Goal: Communication & Community: Participate in discussion

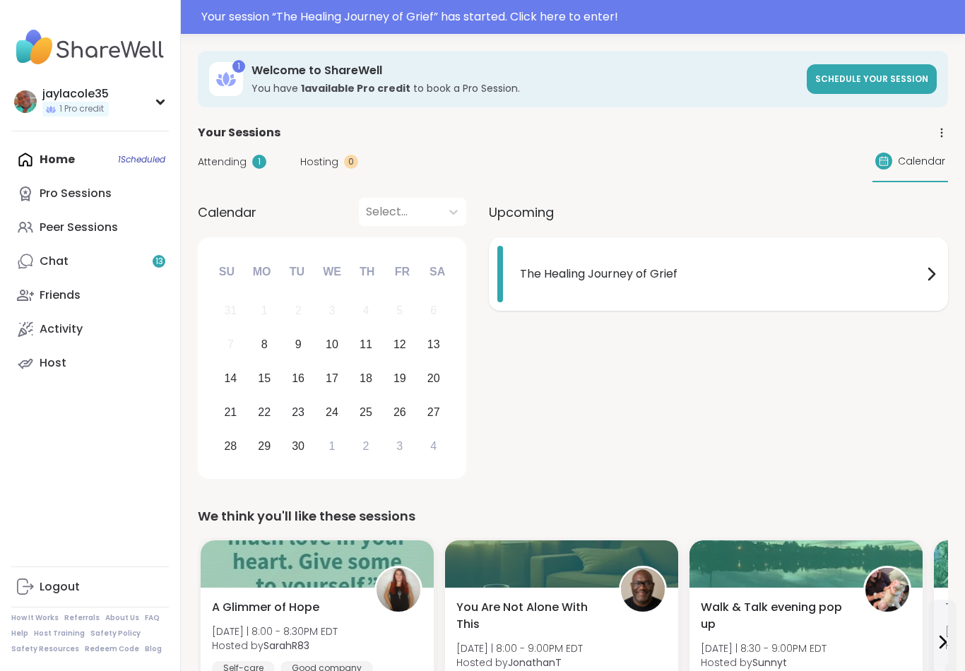
click at [831, 299] on div "The Healing Journey of Grief" at bounding box center [730, 274] width 420 height 57
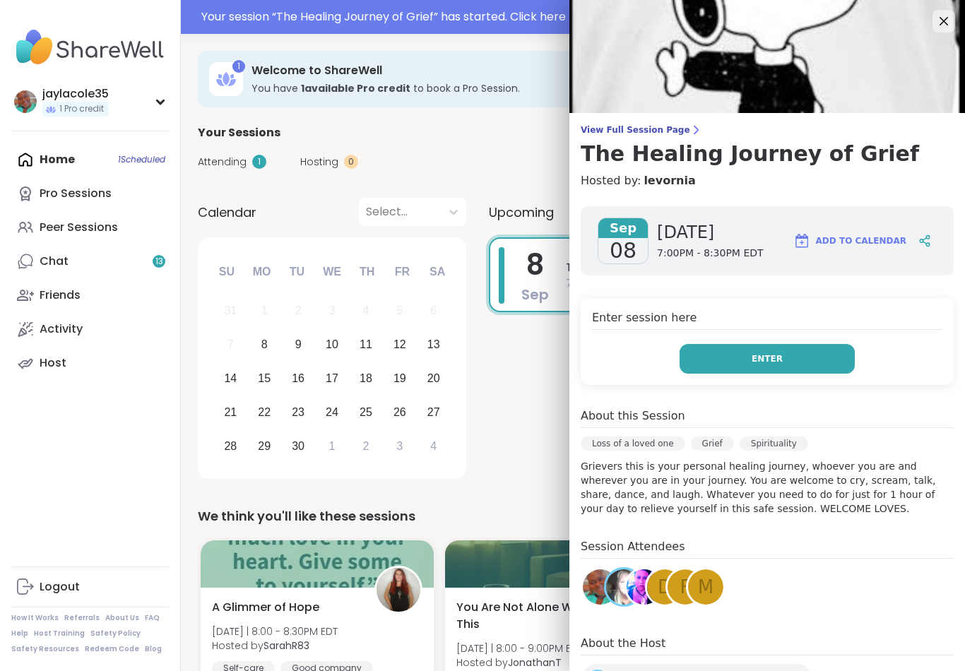
click at [797, 373] on button "Enter" at bounding box center [767, 359] width 175 height 30
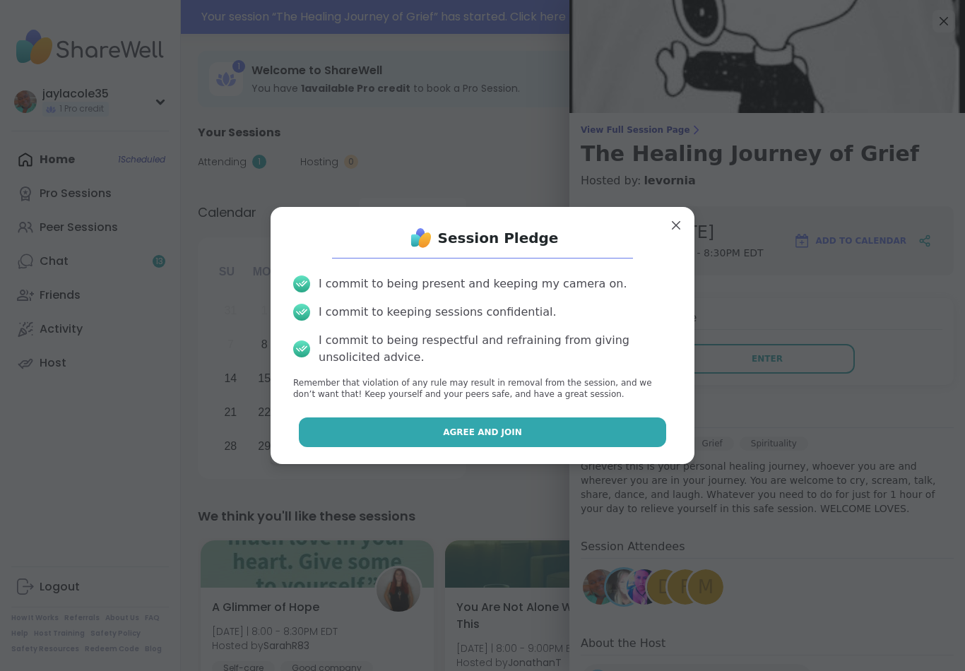
click at [654, 432] on button "Agree and Join" at bounding box center [483, 432] width 368 height 30
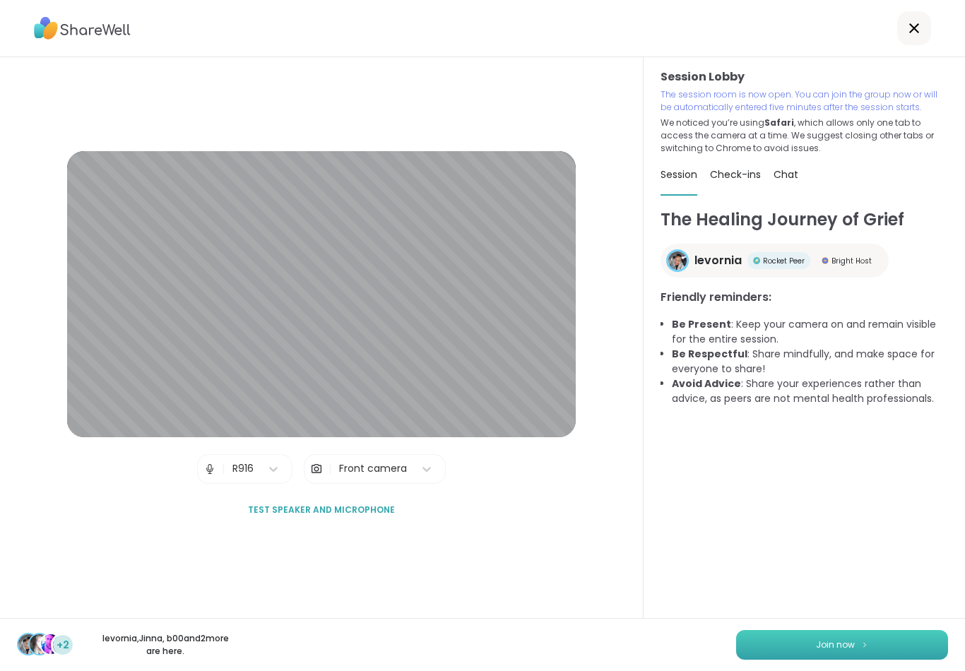
click at [838, 646] on span "Join now" at bounding box center [835, 645] width 39 height 13
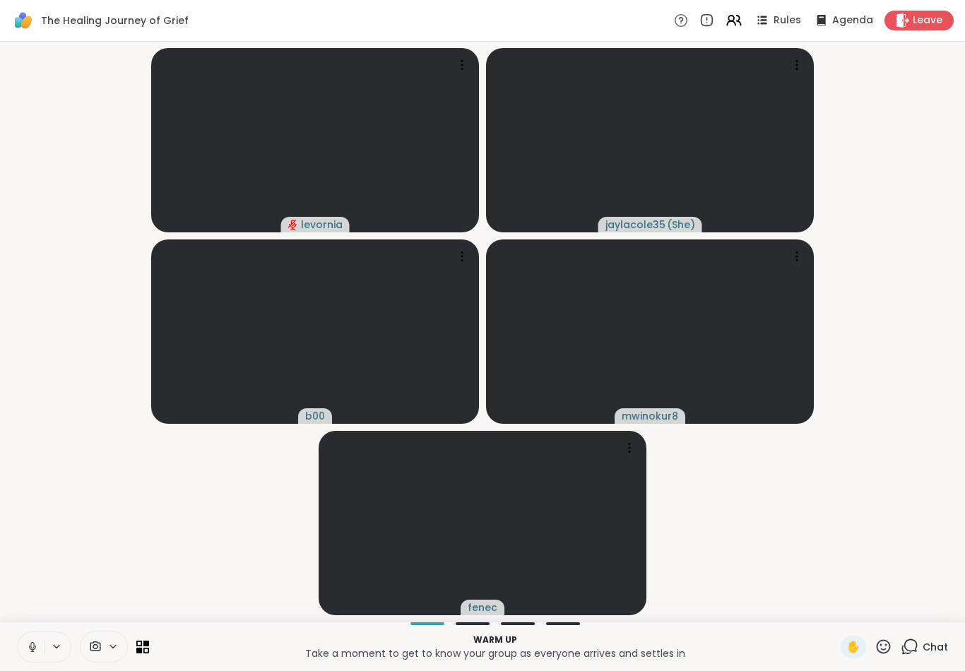
click at [20, 650] on button at bounding box center [31, 647] width 27 height 30
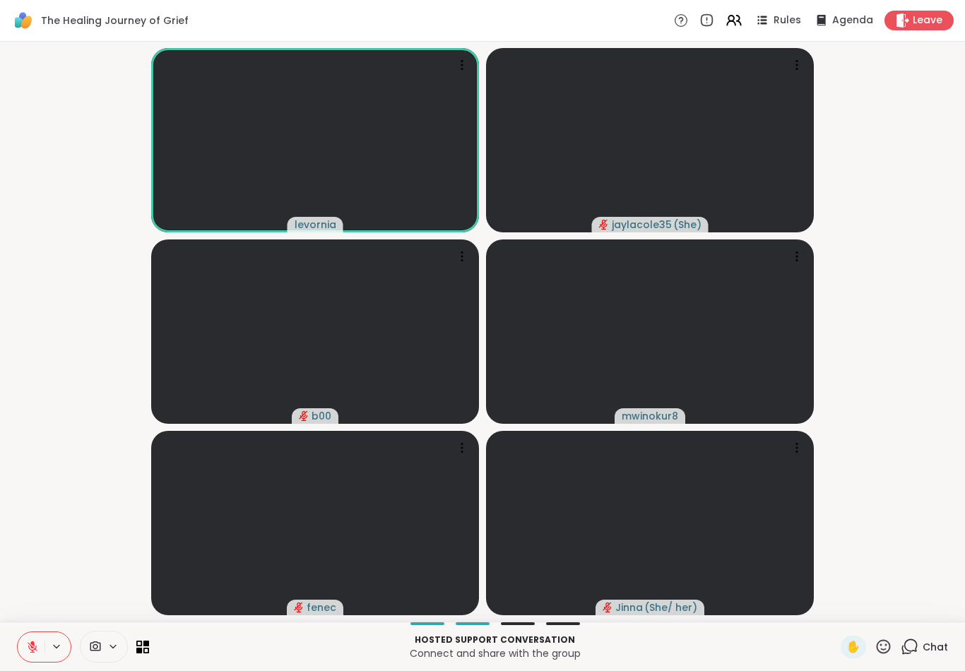
click at [37, 659] on button at bounding box center [31, 647] width 27 height 30
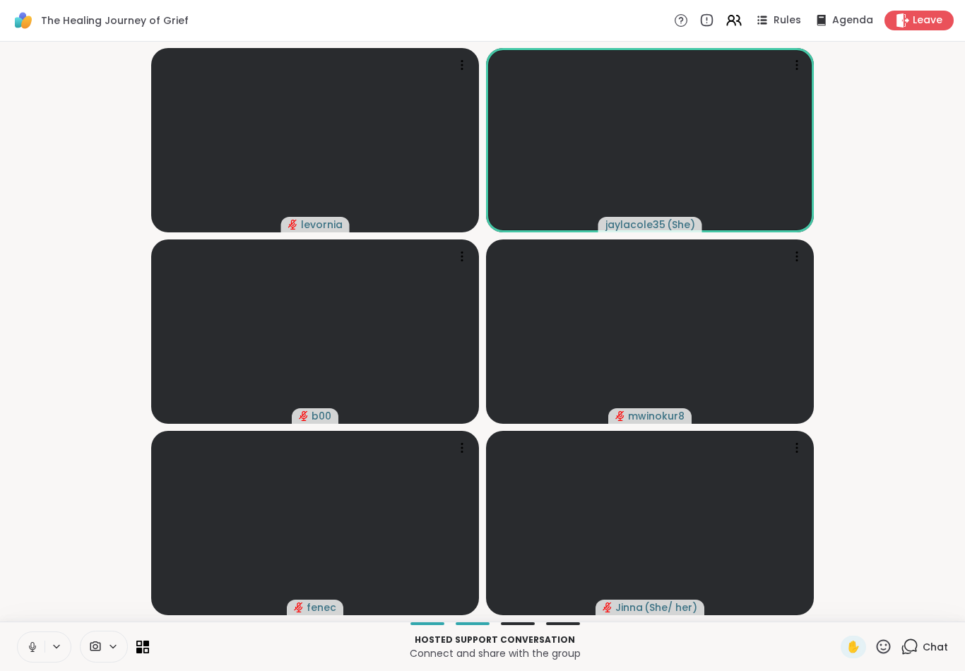
click at [28, 646] on icon at bounding box center [32, 647] width 13 height 13
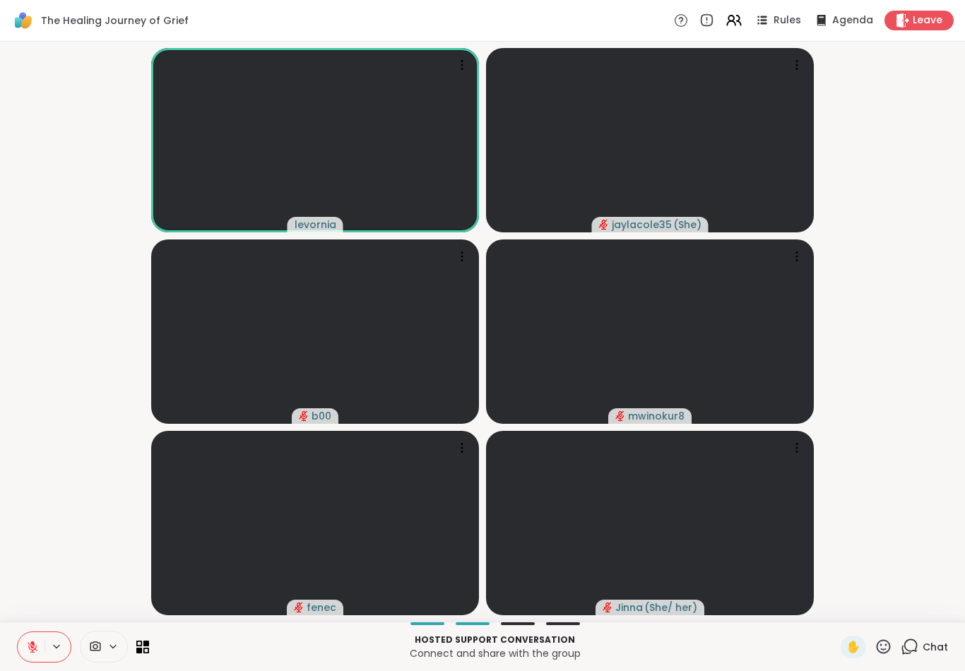
click at [883, 651] on icon at bounding box center [883, 647] width 18 height 18
click at [838, 611] on span "❤️" at bounding box center [842, 609] width 14 height 17
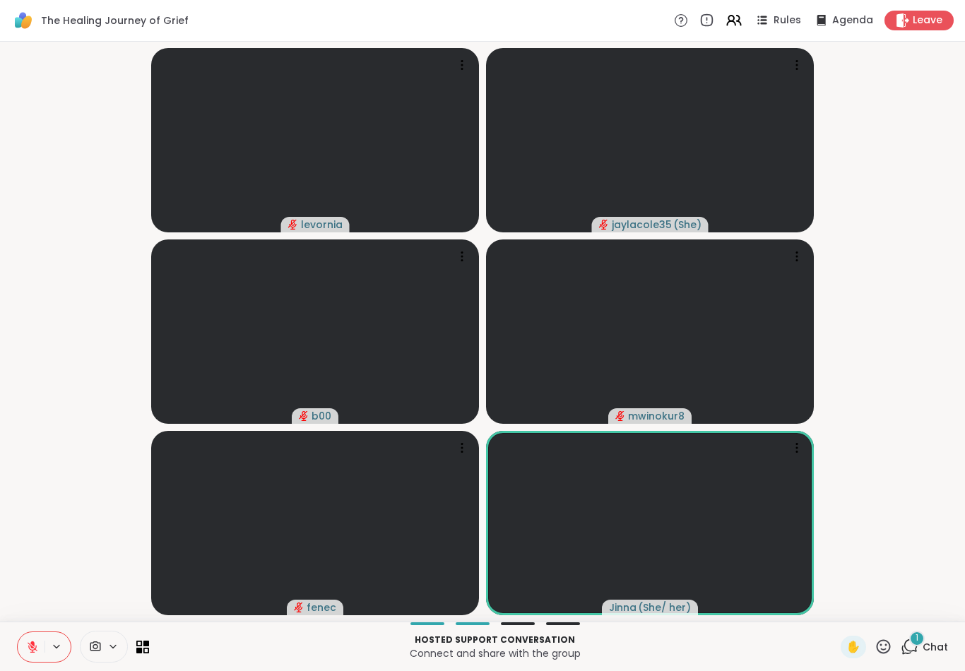
click at [939, 649] on span "Chat" at bounding box center [934, 647] width 25 height 14
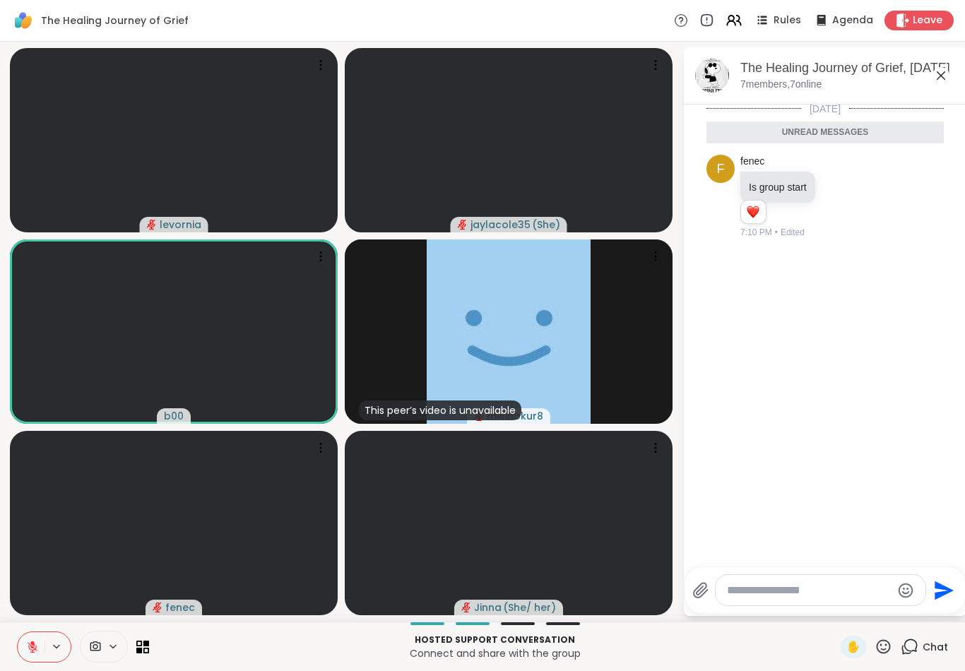
scroll to position [3, 0]
click at [935, 78] on icon at bounding box center [940, 75] width 17 height 17
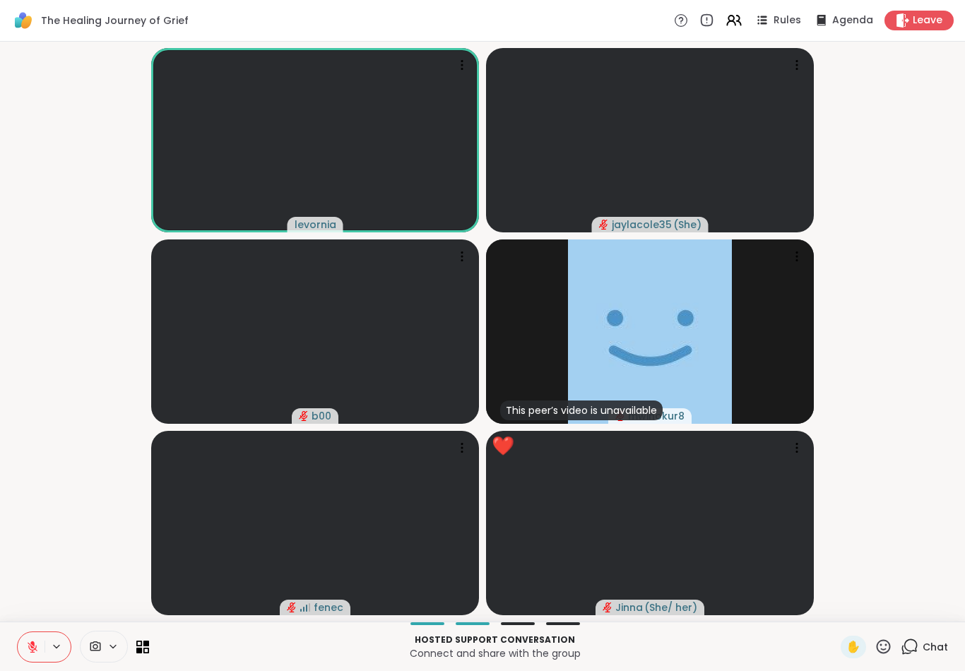
click at [886, 663] on div "Hosted support conversation Connect and share with the group ✋ Chat" at bounding box center [482, 646] width 965 height 49
click at [885, 655] on icon at bounding box center [883, 647] width 18 height 18
click at [835, 607] on span "❤️" at bounding box center [842, 609] width 14 height 17
click at [774, 287] on div "This peer’s video is unavailable mwinokur8" at bounding box center [650, 331] width 328 height 184
click at [907, 203] on video-player-container "levornia jaylacole35 ( She ) b00 This peer’s video is unavailable mwinokur8 Vie…" at bounding box center [482, 331] width 948 height 569
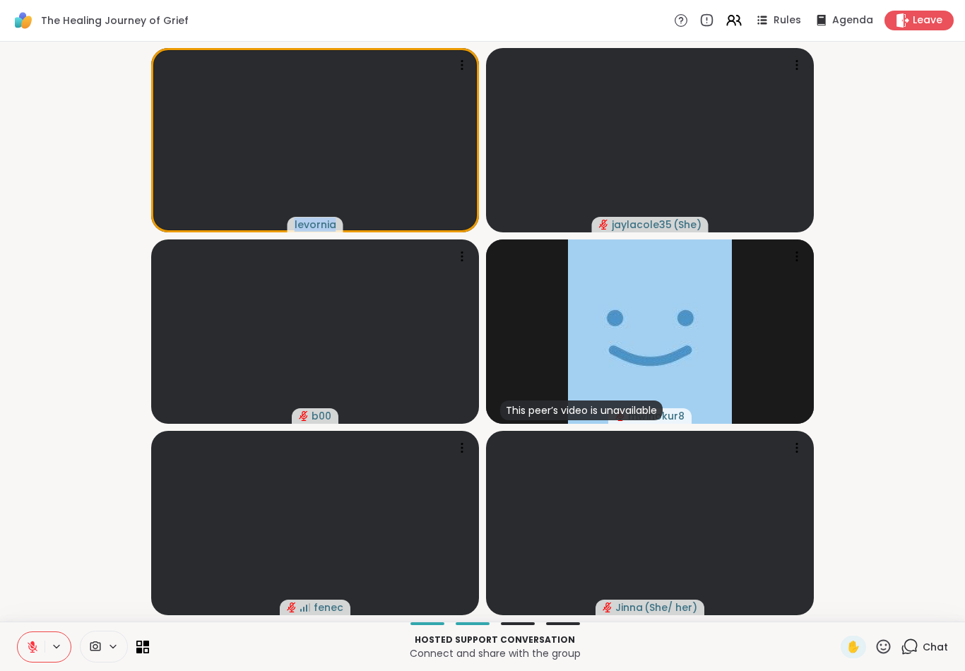
click at [954, 196] on video-player-container "levornia jaylacole35 ( She ) b00 This peer’s video is unavailable mwinokur8 [PE…" at bounding box center [482, 331] width 948 height 569
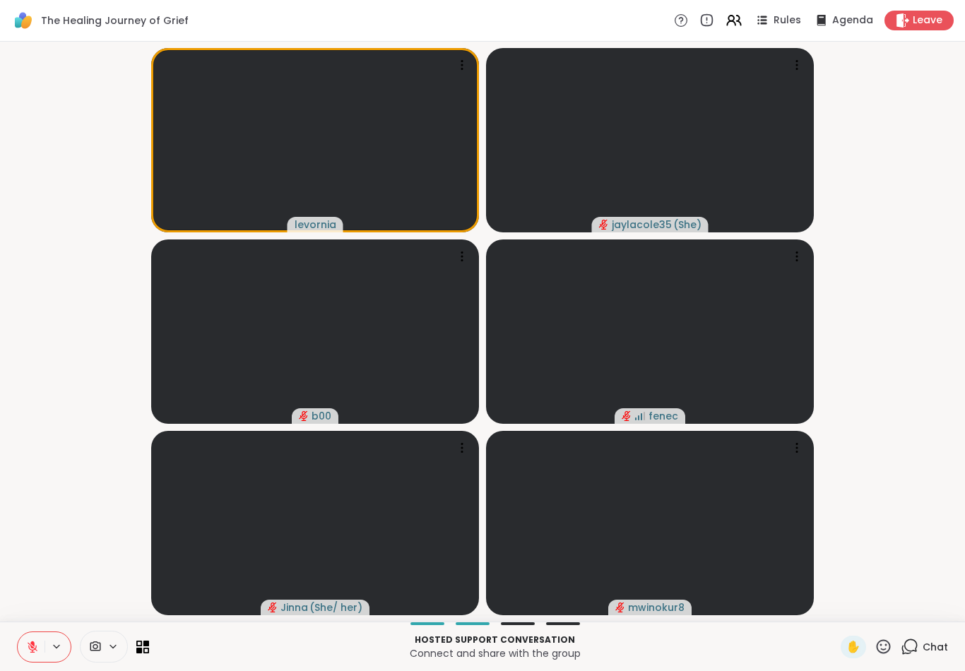
click at [18, 648] on button at bounding box center [31, 647] width 27 height 30
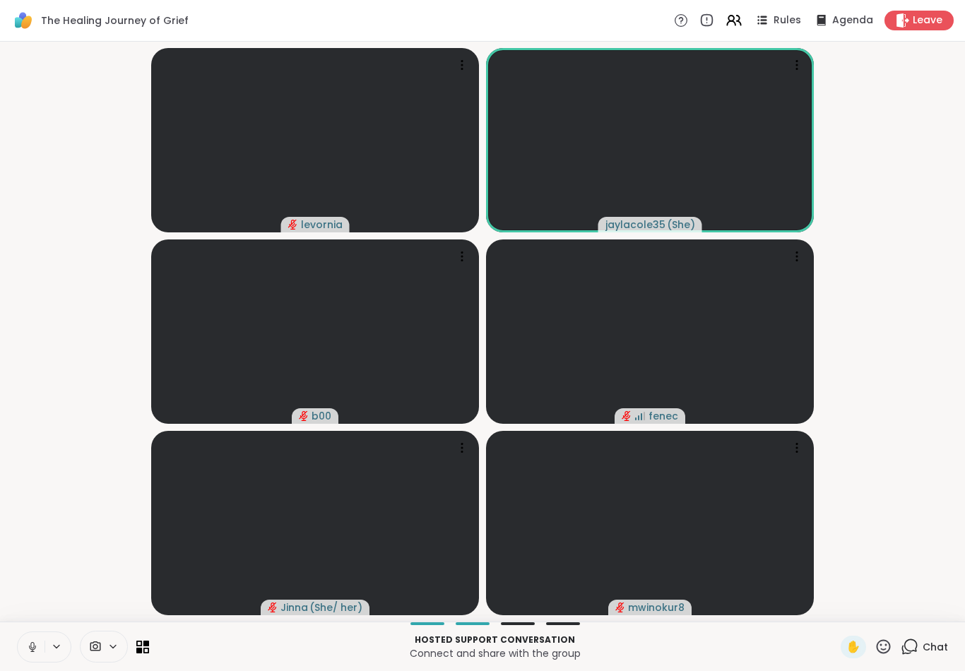
click at [20, 641] on button at bounding box center [31, 647] width 27 height 30
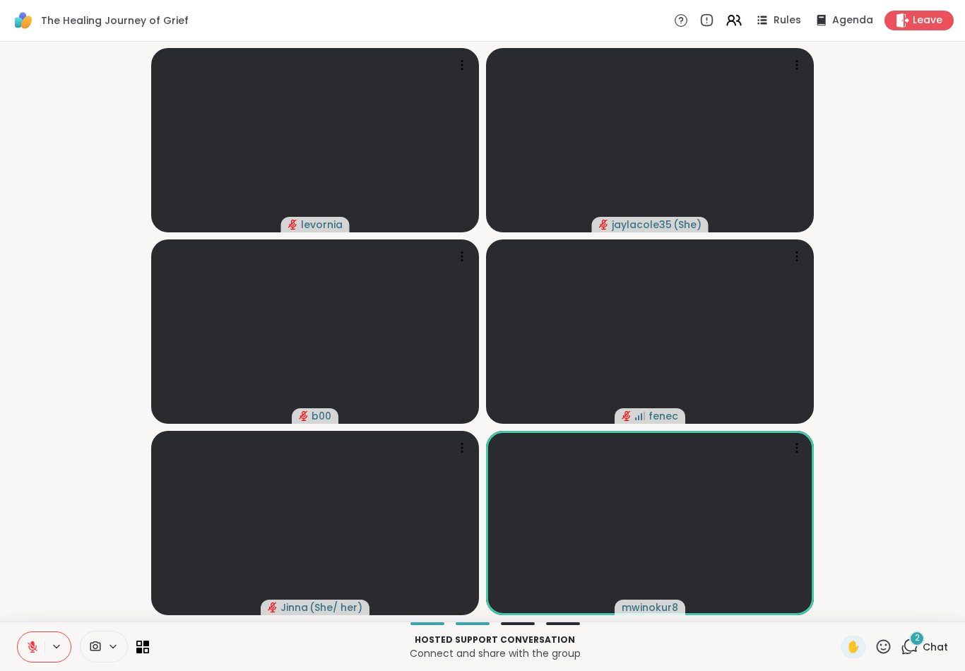
click at [935, 647] on span "Chat" at bounding box center [934, 647] width 25 height 14
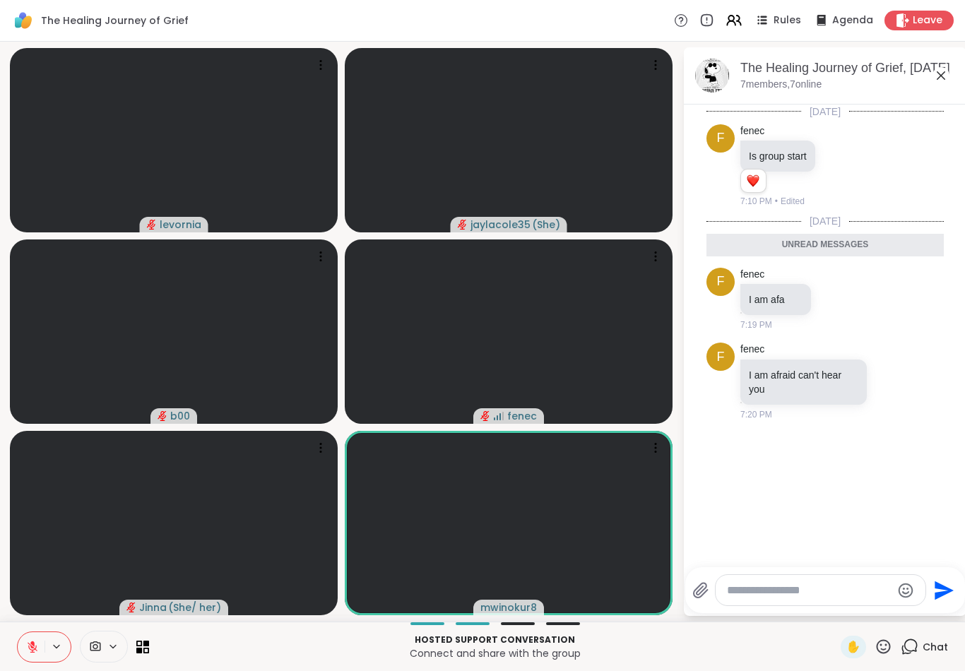
click at [925, 85] on div "The Healing Journey of Grief, [DATE] 7 members, 7 online" at bounding box center [847, 75] width 215 height 32
click at [943, 75] on icon at bounding box center [940, 75] width 17 height 17
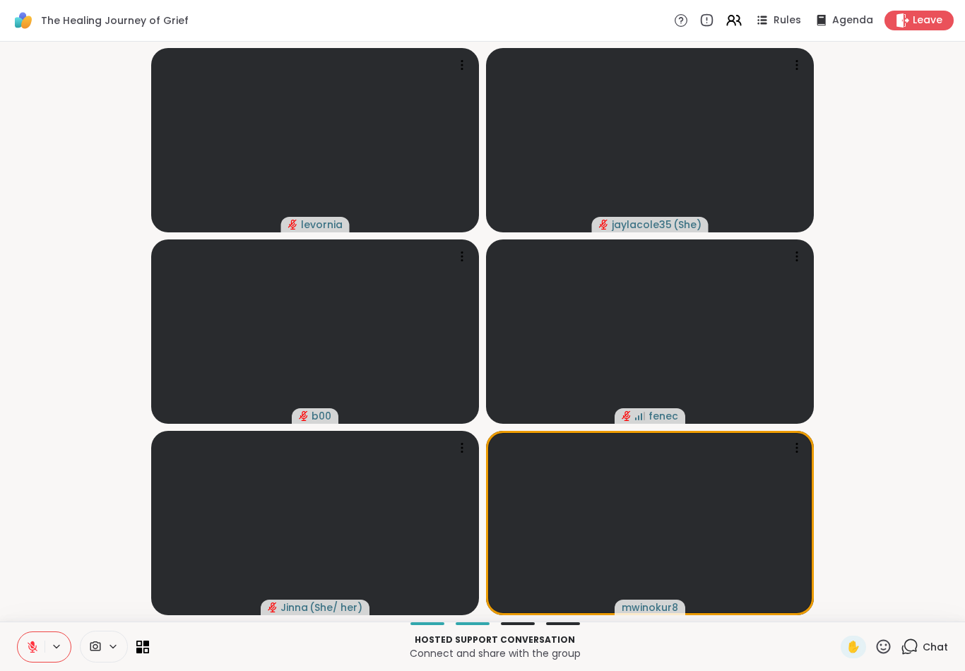
click at [891, 649] on icon at bounding box center [883, 647] width 18 height 18
click at [909, 523] on video-player-container "levornia jaylacole35 ( She ) b00 [PERSON_NAME] ( She/ her ) mwinokur8" at bounding box center [482, 331] width 948 height 569
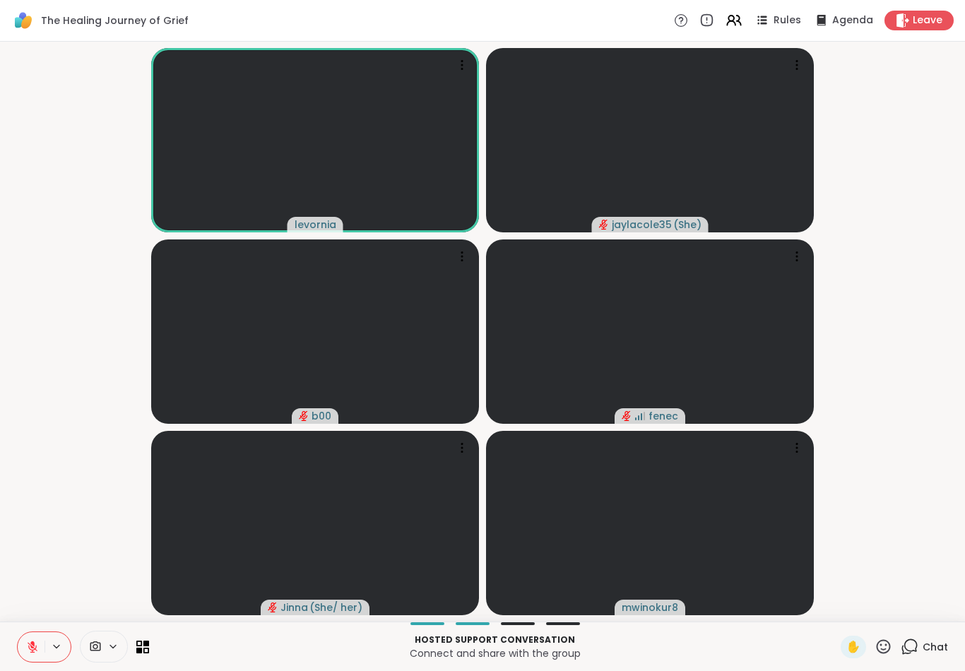
click at [886, 647] on icon at bounding box center [883, 647] width 18 height 18
click at [922, 490] on video-player-container "levornia jaylacole35 ( She ) b00 [PERSON_NAME] ( She/ her ) mwinokur8" at bounding box center [482, 331] width 948 height 569
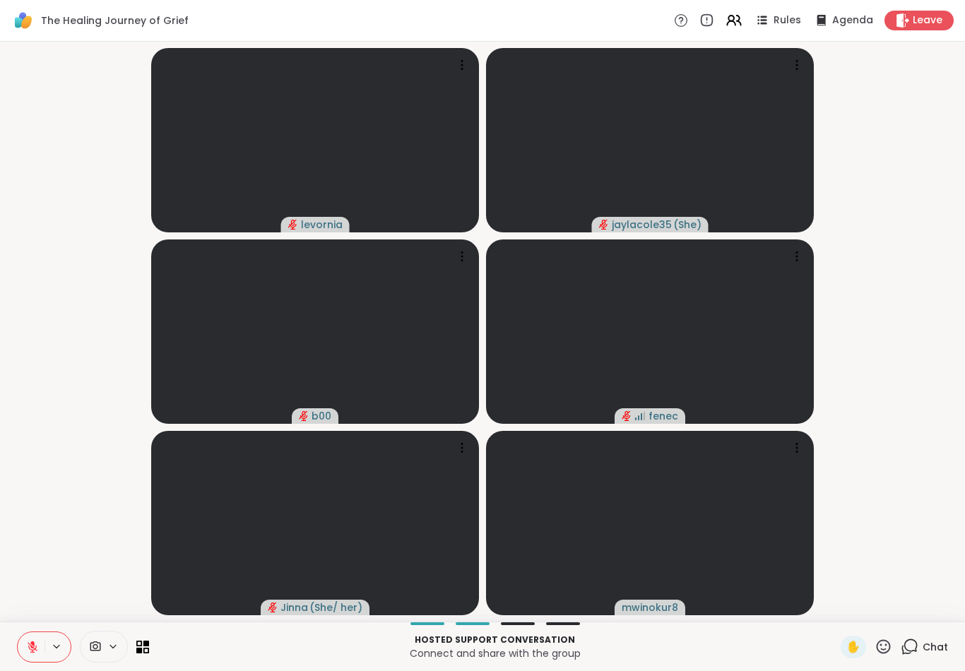
click at [941, 648] on span "Chat" at bounding box center [934, 647] width 25 height 14
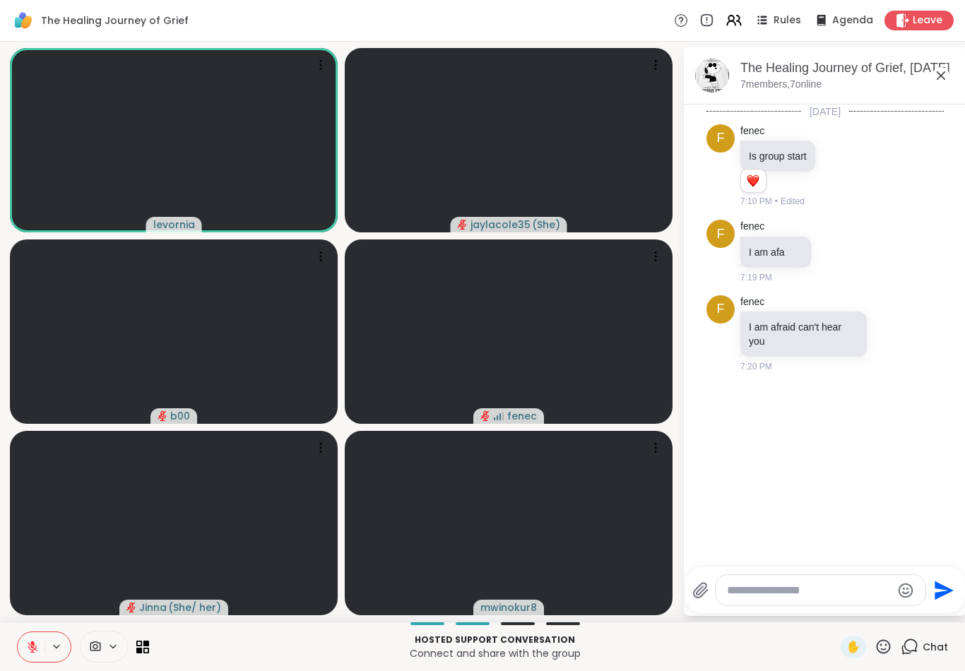
click at [935, 76] on icon at bounding box center [940, 75] width 17 height 17
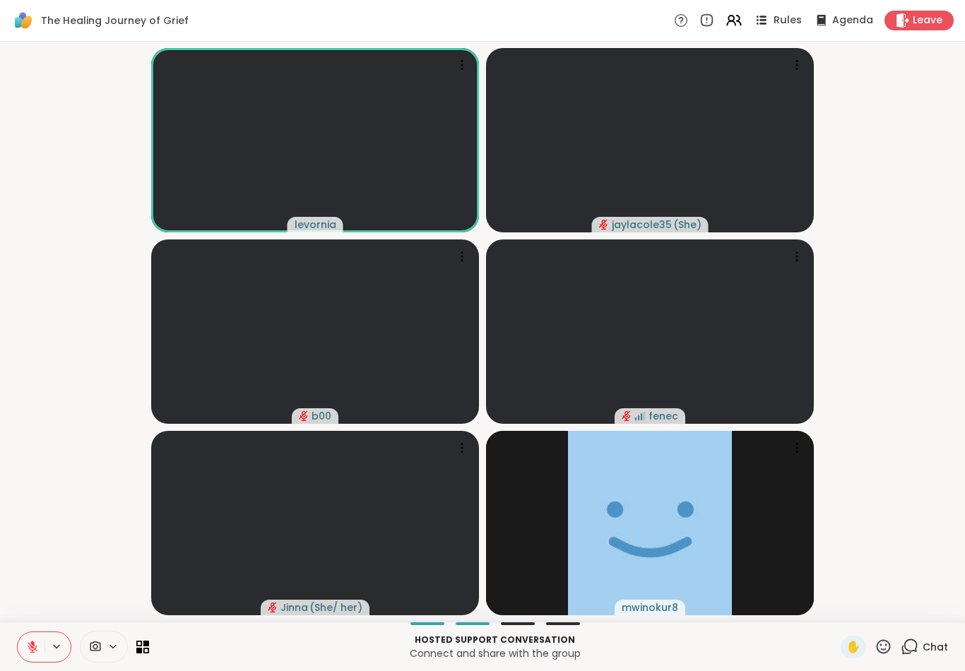
click at [775, 17] on div "Rules" at bounding box center [776, 20] width 49 height 18
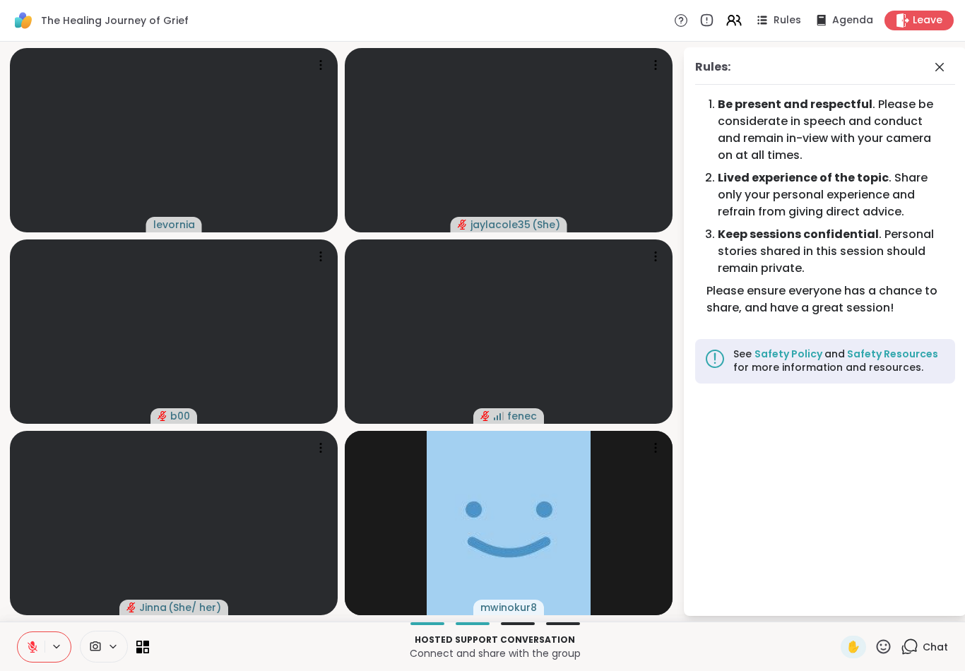
click at [949, 85] on div "Rules: Be present and respectful . Please be considerate in speech and conduct …" at bounding box center [825, 331] width 283 height 569
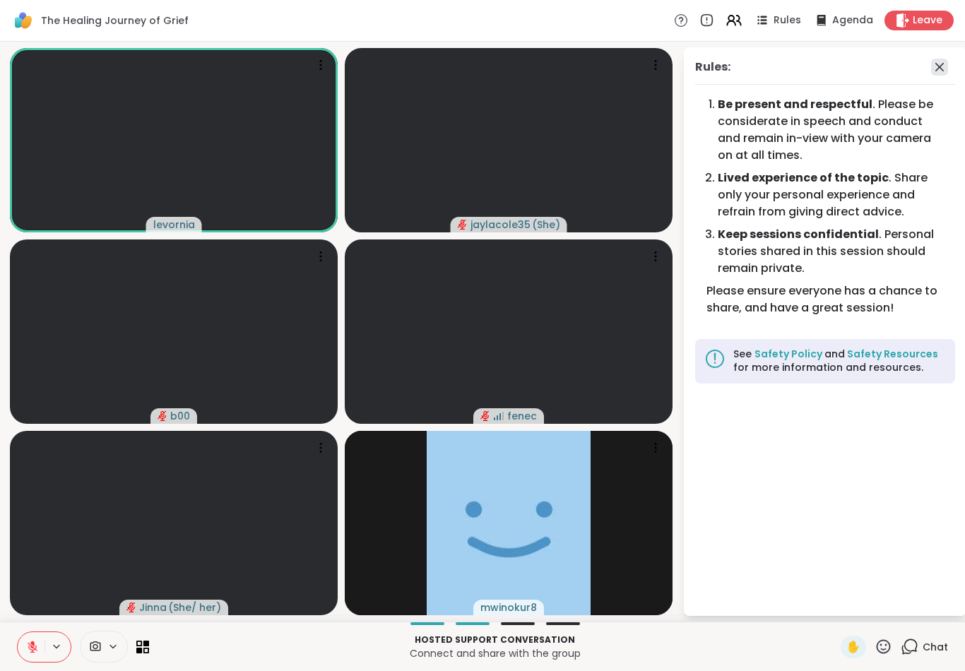
click at [942, 67] on icon at bounding box center [939, 67] width 17 height 17
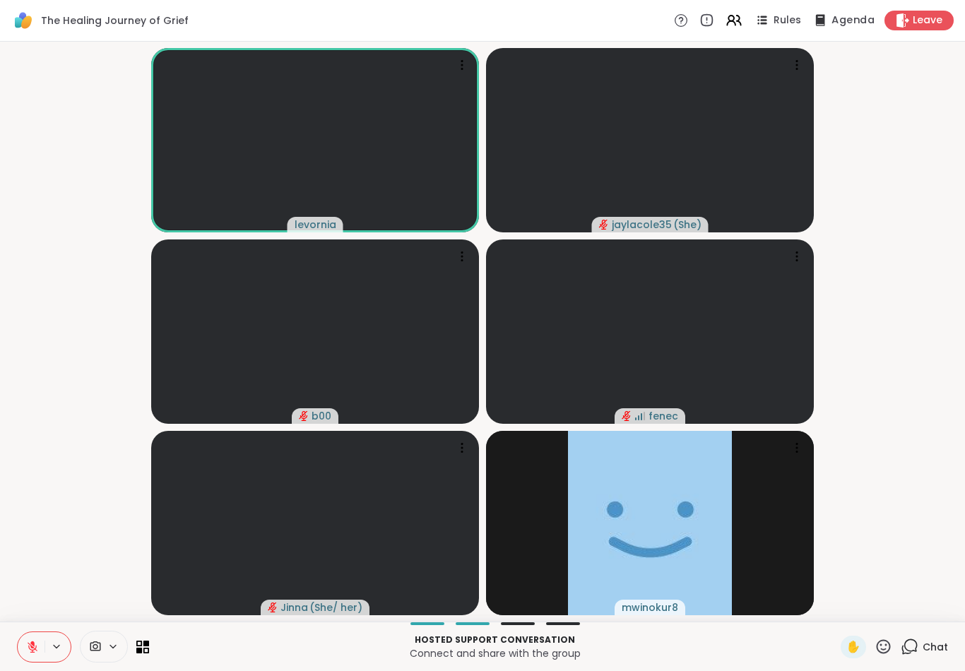
click at [850, 27] on span "Agenda" at bounding box center [852, 20] width 43 height 15
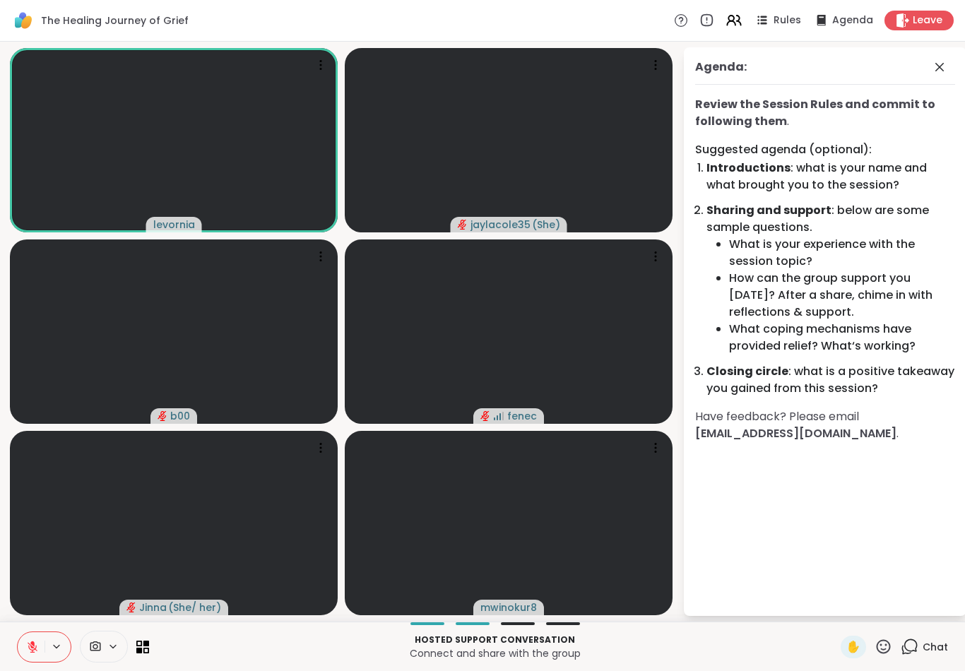
click at [922, 93] on div "Agenda: Review the Session Rules and commit to following them . Suggested agend…" at bounding box center [825, 331] width 283 height 569
click at [932, 73] on icon at bounding box center [939, 67] width 17 height 17
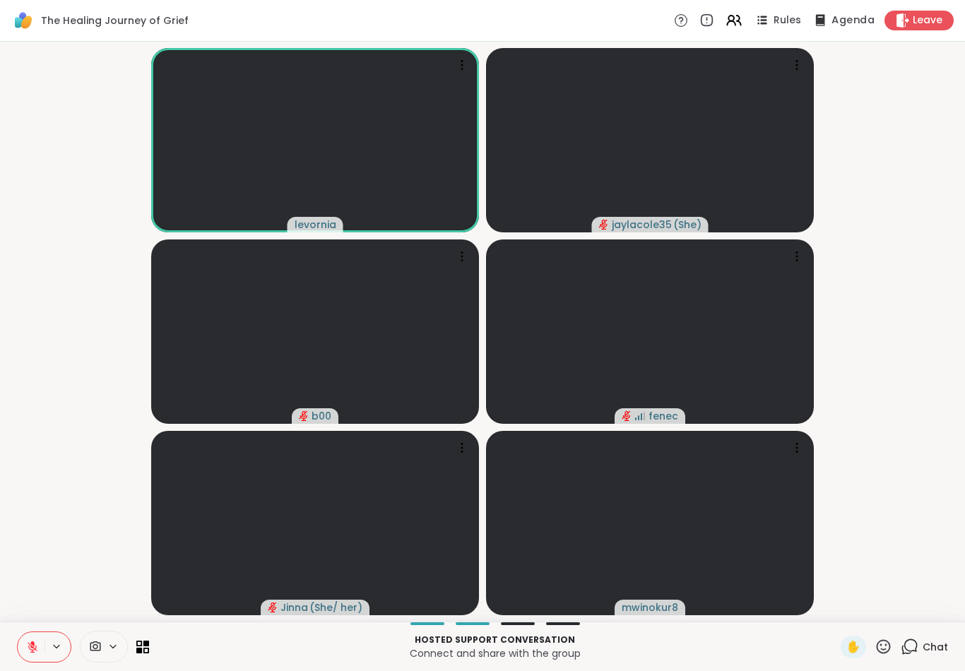
click at [843, 21] on span "Agenda" at bounding box center [852, 20] width 43 height 15
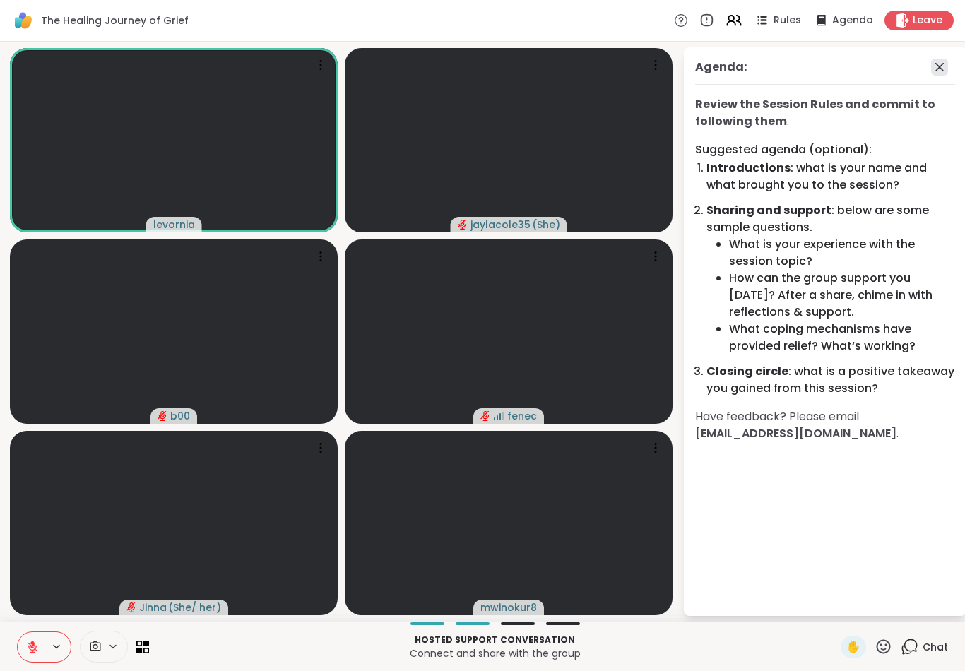
click at [936, 64] on icon at bounding box center [939, 67] width 8 height 8
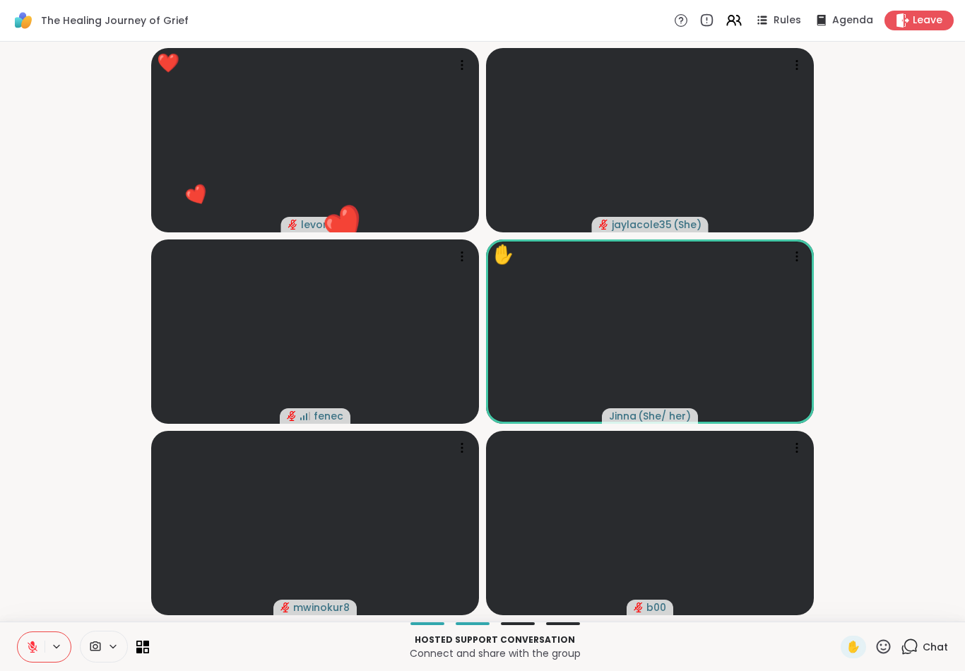
click at [889, 646] on icon at bounding box center [883, 647] width 18 height 18
click at [831, 610] on div "❤️" at bounding box center [841, 609] width 25 height 23
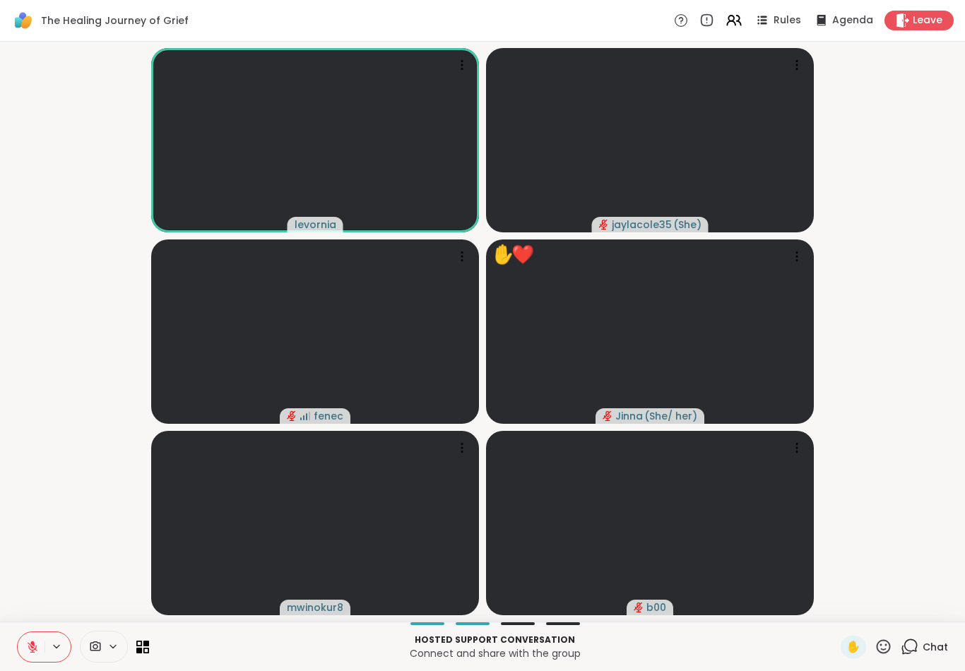
click at [891, 641] on icon at bounding box center [883, 647] width 18 height 18
click at [839, 617] on span "❤️" at bounding box center [842, 609] width 14 height 17
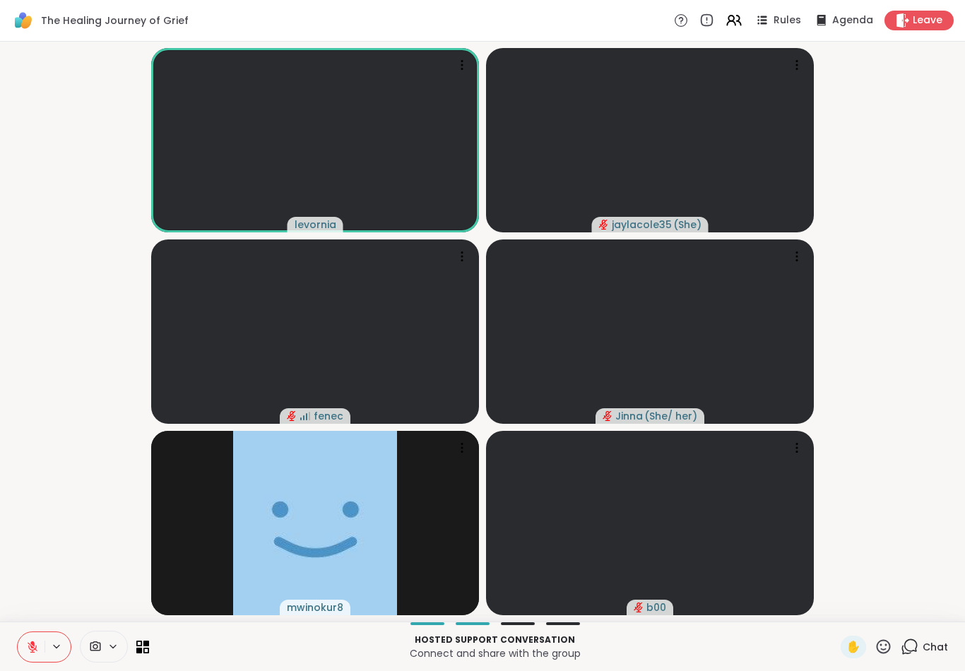
click at [884, 645] on icon at bounding box center [883, 647] width 18 height 18
click at [913, 532] on video-player-container "levornia jaylacole35 ( She ) [PERSON_NAME] ( She/ her ) mwinokur8 b00" at bounding box center [482, 331] width 948 height 569
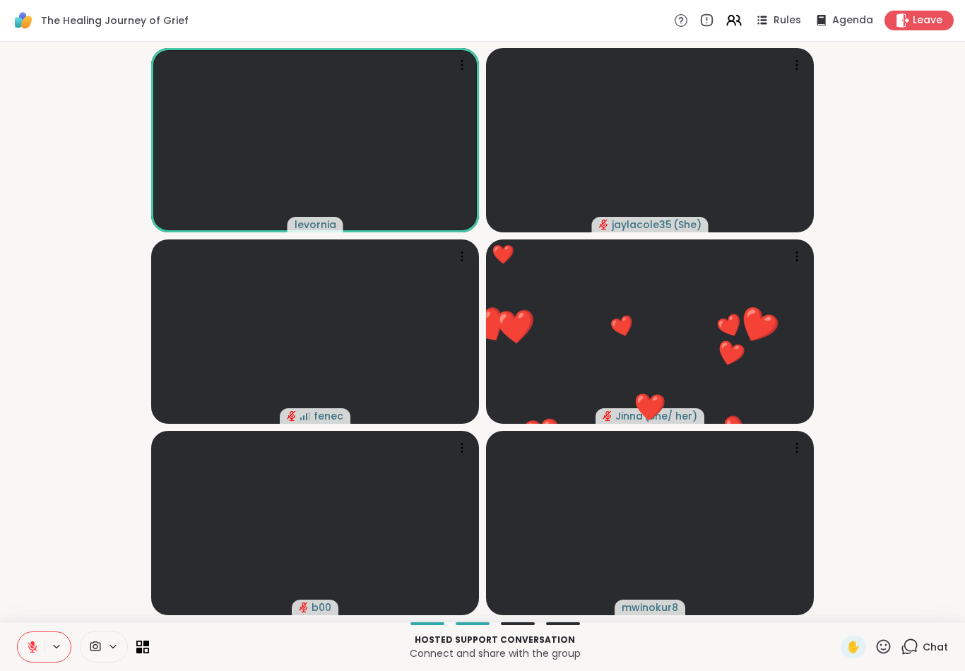
click at [885, 651] on icon at bounding box center [883, 647] width 18 height 18
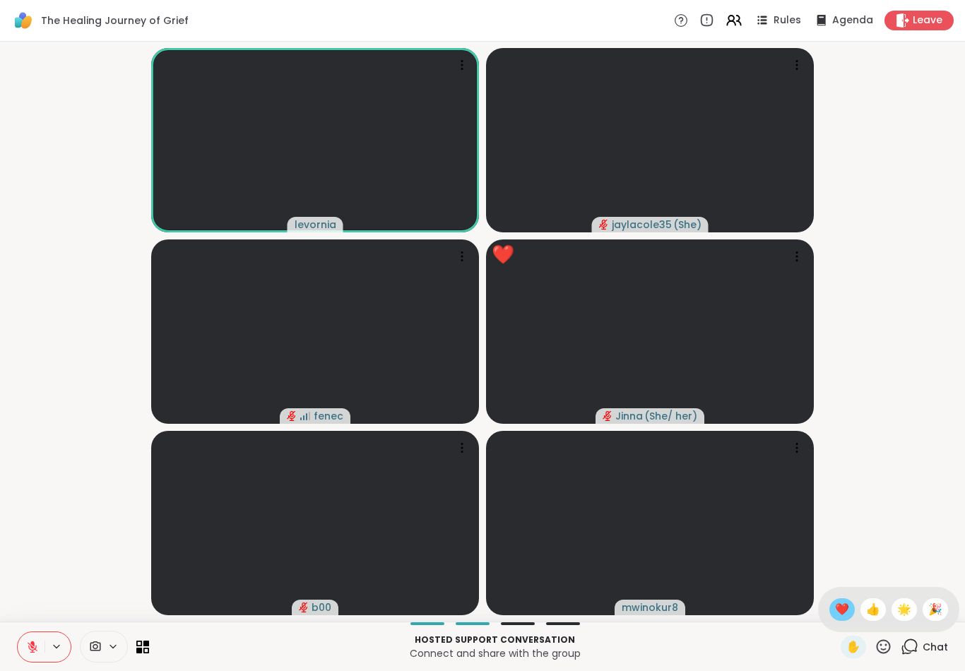
click at [835, 610] on span "❤️" at bounding box center [842, 609] width 14 height 17
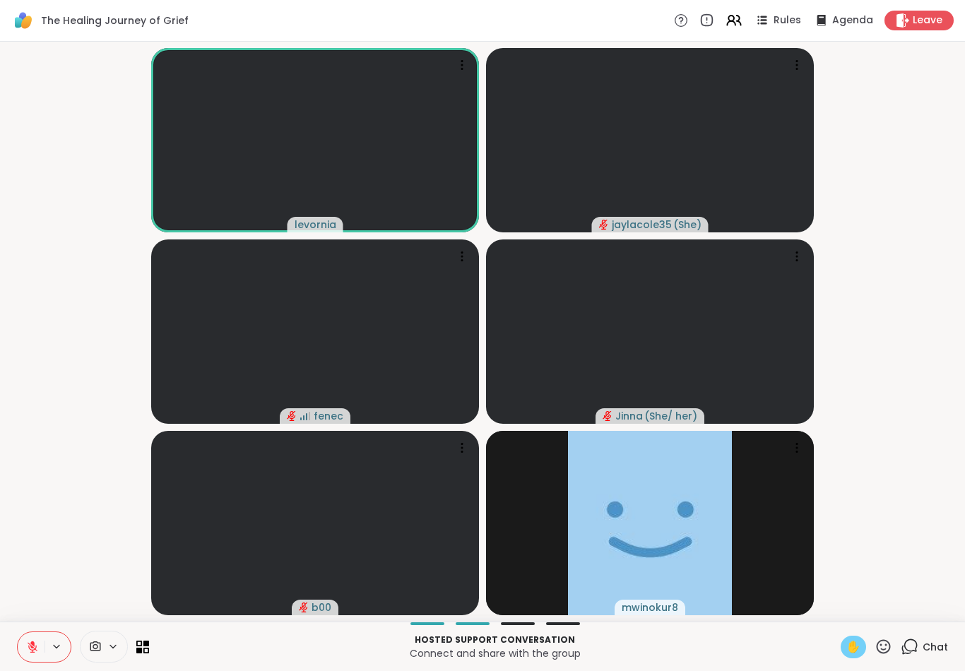
click at [855, 645] on span "✋" at bounding box center [853, 647] width 14 height 17
click at [28, 639] on button at bounding box center [31, 647] width 27 height 30
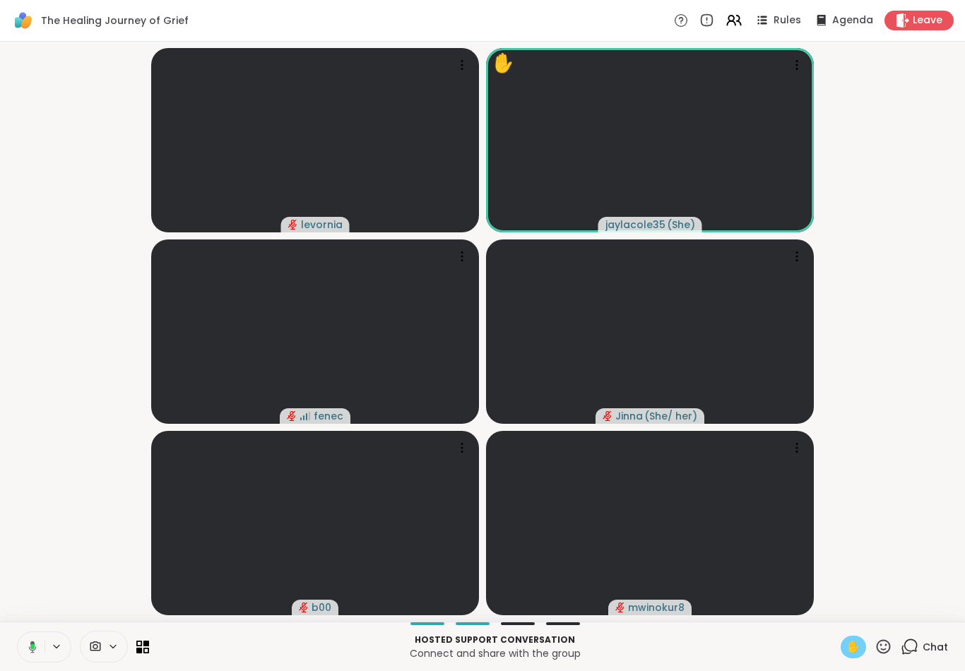
click at [24, 651] on icon at bounding box center [30, 647] width 13 height 13
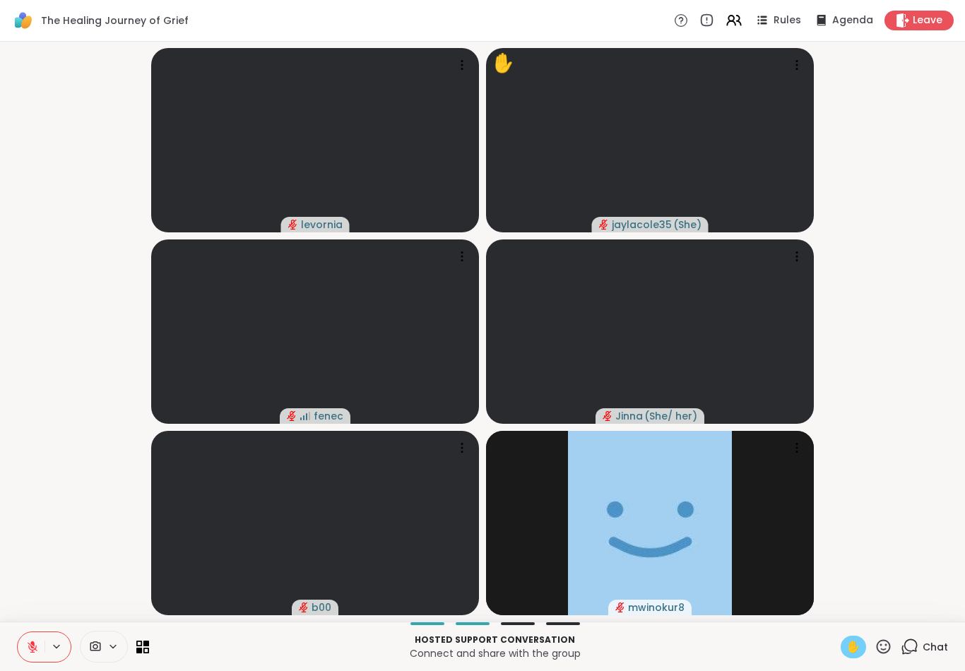
click at [25, 646] on button at bounding box center [31, 647] width 27 height 30
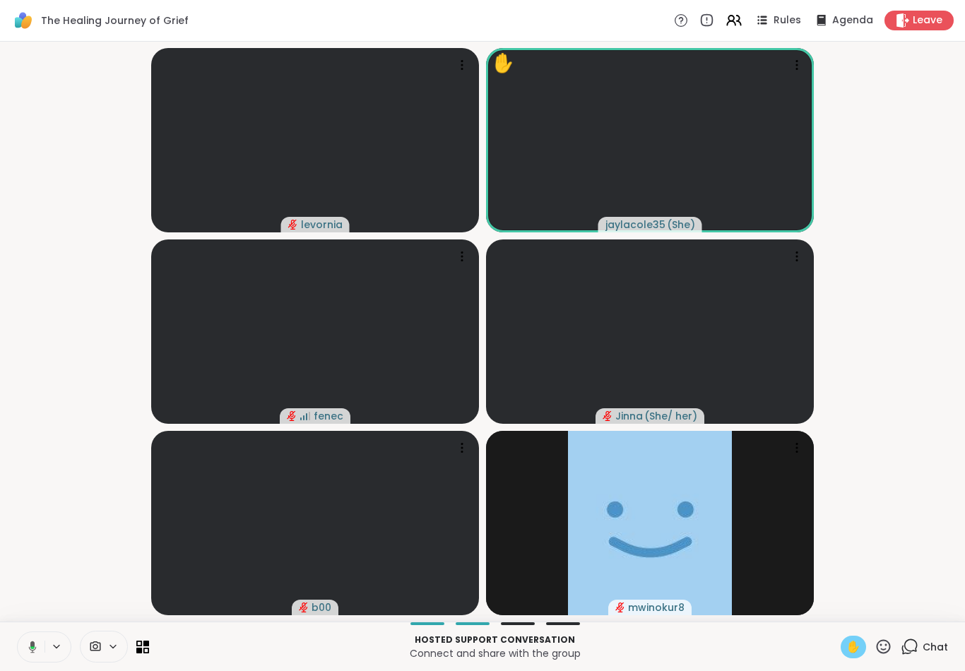
click at [28, 648] on icon at bounding box center [30, 647] width 13 height 13
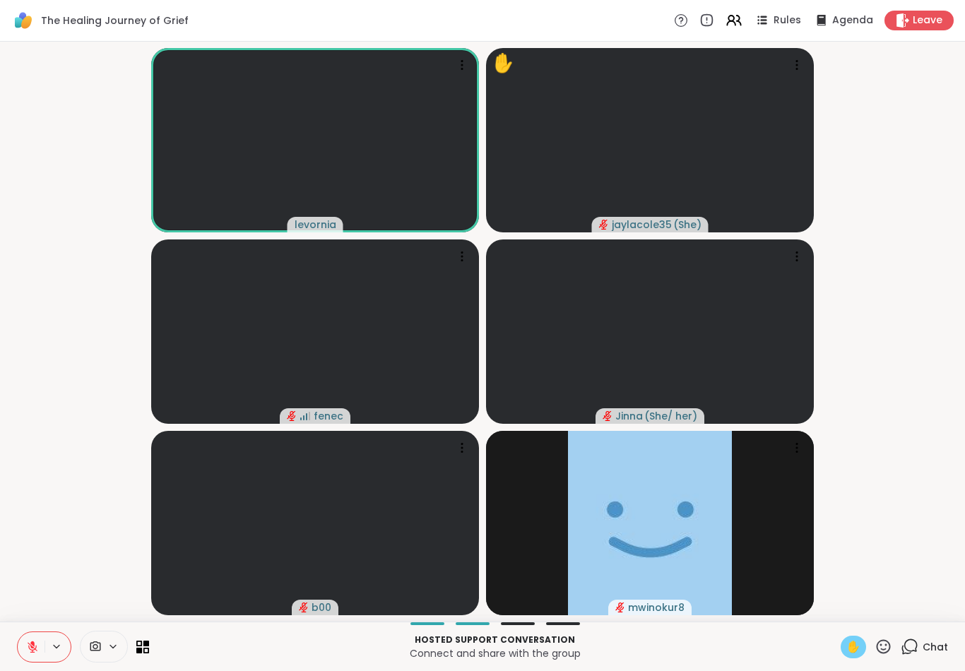
click at [851, 650] on span "✋" at bounding box center [853, 647] width 14 height 17
click at [915, 514] on video-player-container "levornia jaylacole35 ( She ) [PERSON_NAME] ( She/ her ) b00 mwinokur8" at bounding box center [482, 331] width 948 height 569
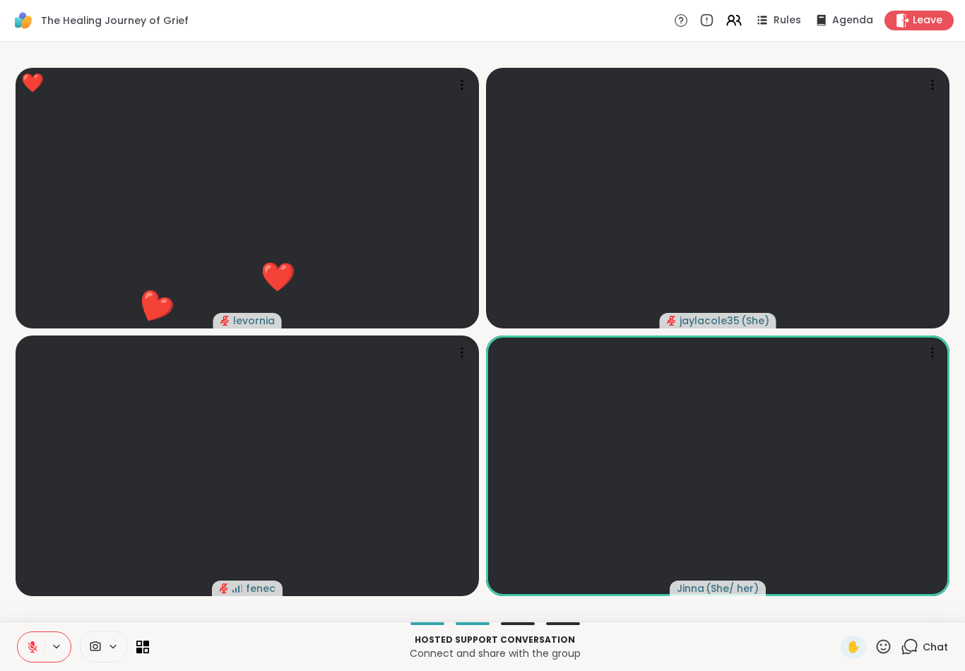
click at [884, 646] on icon at bounding box center [883, 647] width 18 height 18
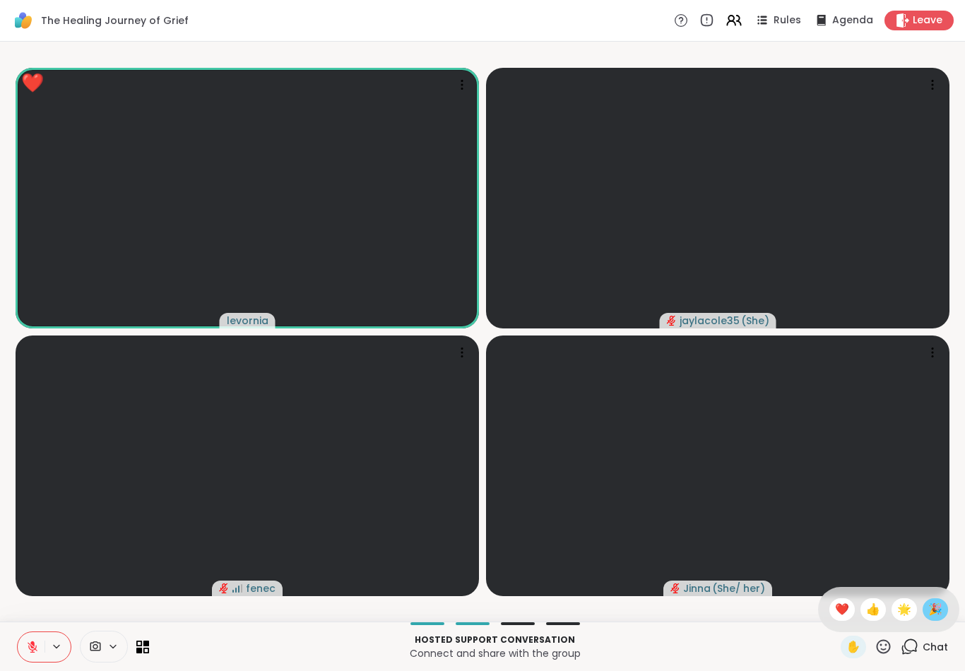
click at [944, 611] on div "🎉" at bounding box center [934, 609] width 25 height 23
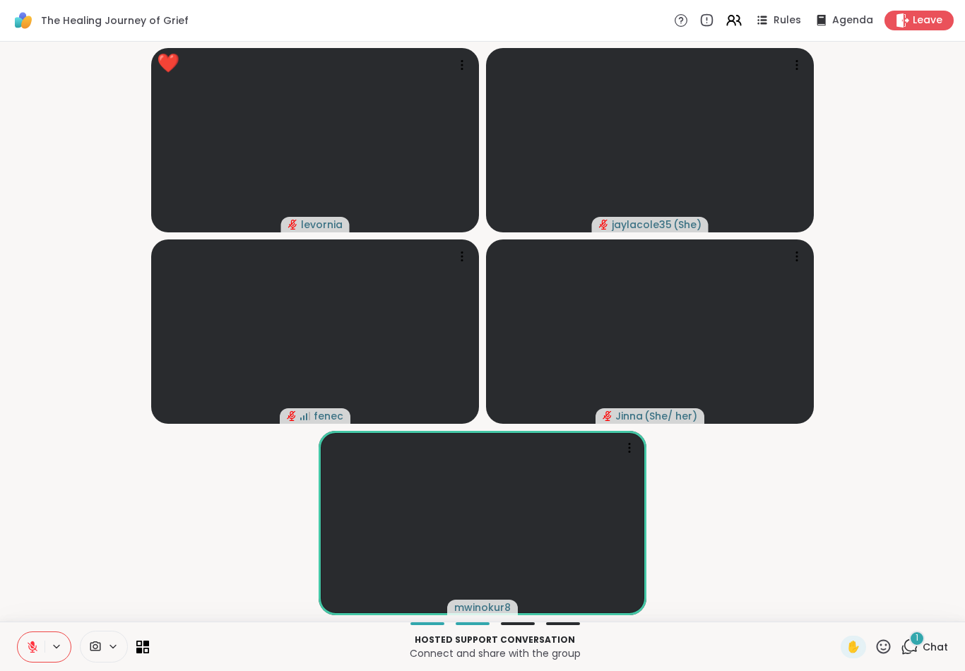
click at [884, 648] on icon at bounding box center [883, 647] width 18 height 18
click at [837, 615] on span "❤️" at bounding box center [842, 609] width 14 height 17
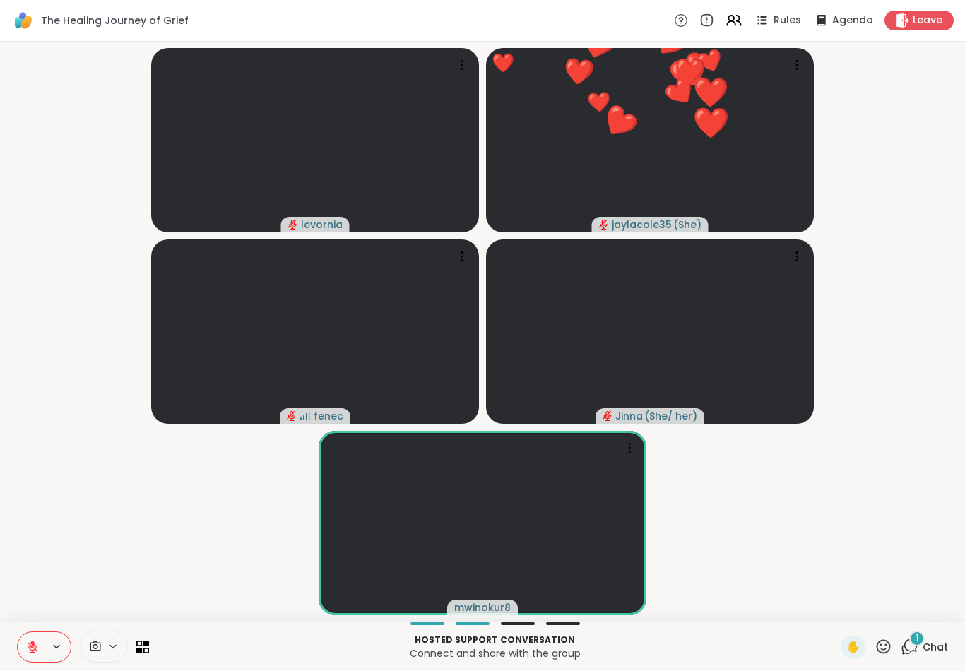
click at [937, 649] on span "Chat" at bounding box center [934, 647] width 25 height 14
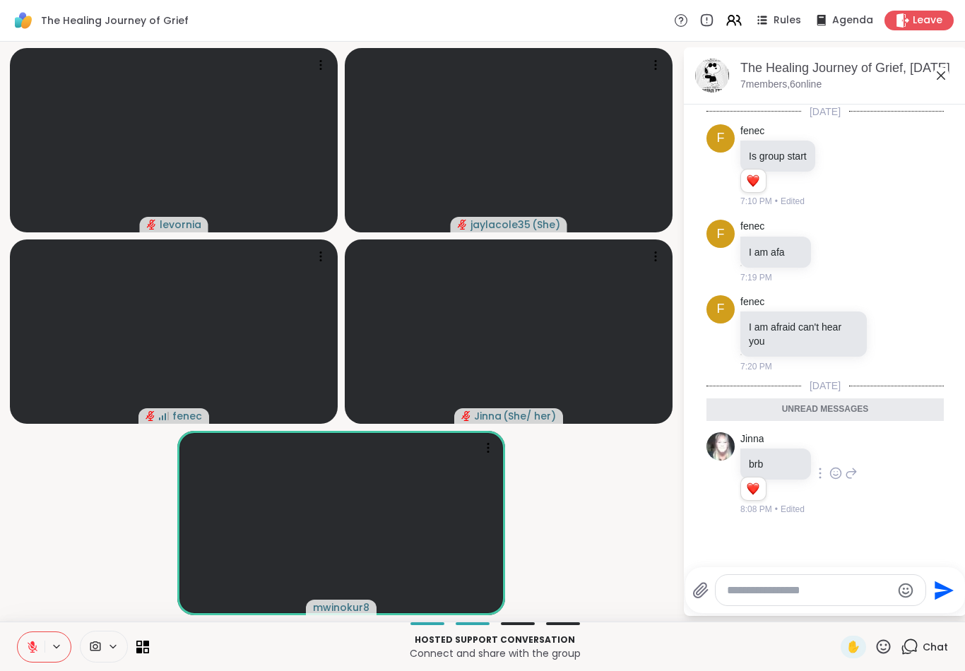
click at [802, 465] on p "brb" at bounding box center [776, 464] width 54 height 14
click at [824, 465] on div at bounding box center [820, 473] width 13 height 17
click at [928, 485] on div "Jinna brb 1 1 8:08 PM • Edited" at bounding box center [824, 474] width 237 height 95
click at [833, 475] on icon at bounding box center [835, 473] width 13 height 14
click at [836, 451] on div "Select Reaction: Heart" at bounding box center [835, 450] width 13 height 13
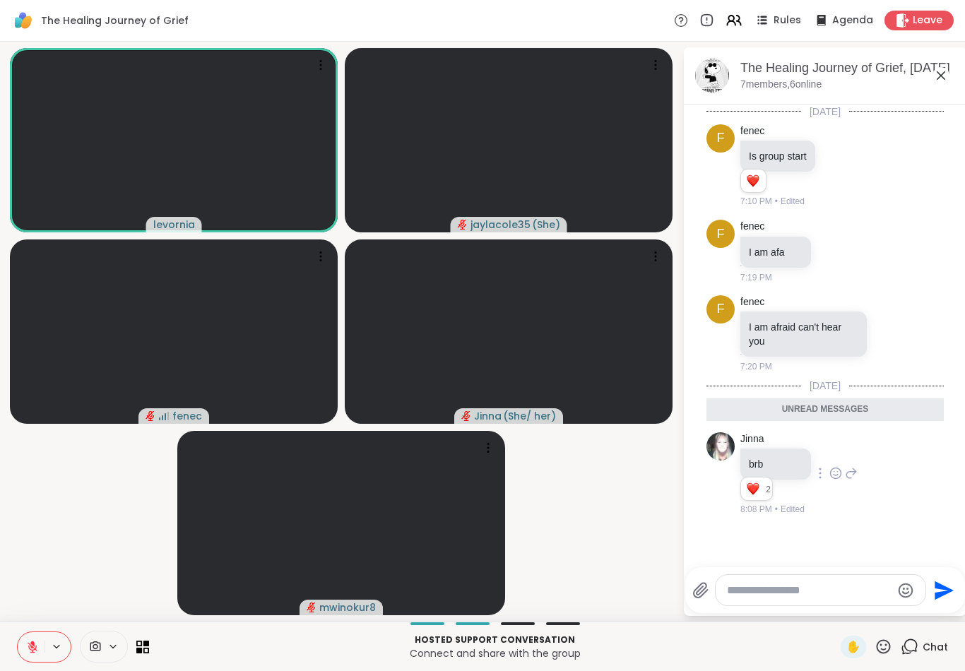
click at [37, 652] on icon at bounding box center [32, 647] width 13 height 13
click at [30, 645] on icon at bounding box center [30, 647] width 13 height 13
click at [38, 651] on icon at bounding box center [32, 647] width 13 height 13
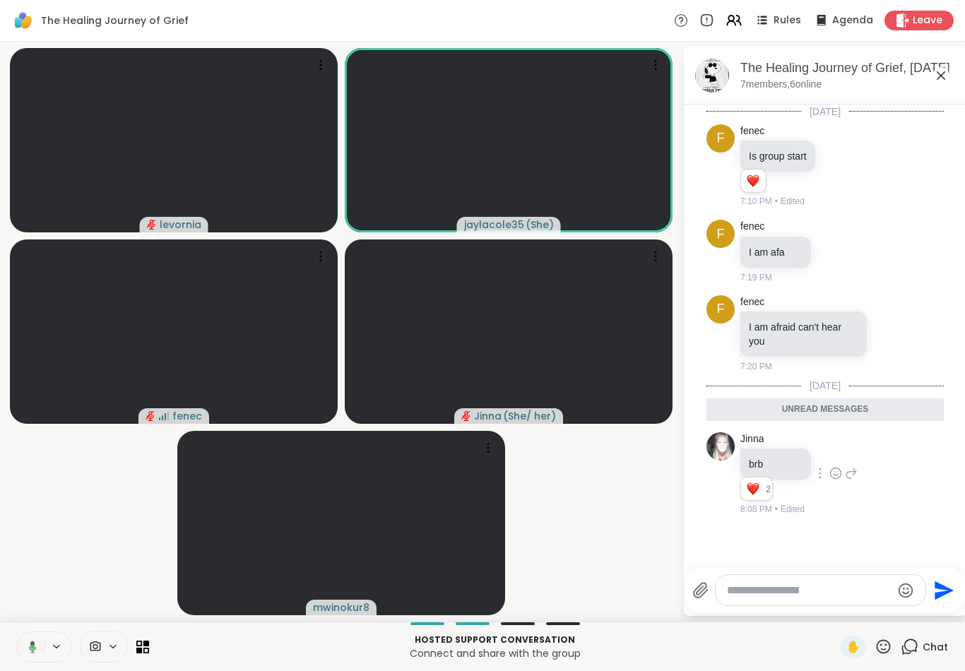
click at [21, 648] on button at bounding box center [30, 647] width 29 height 30
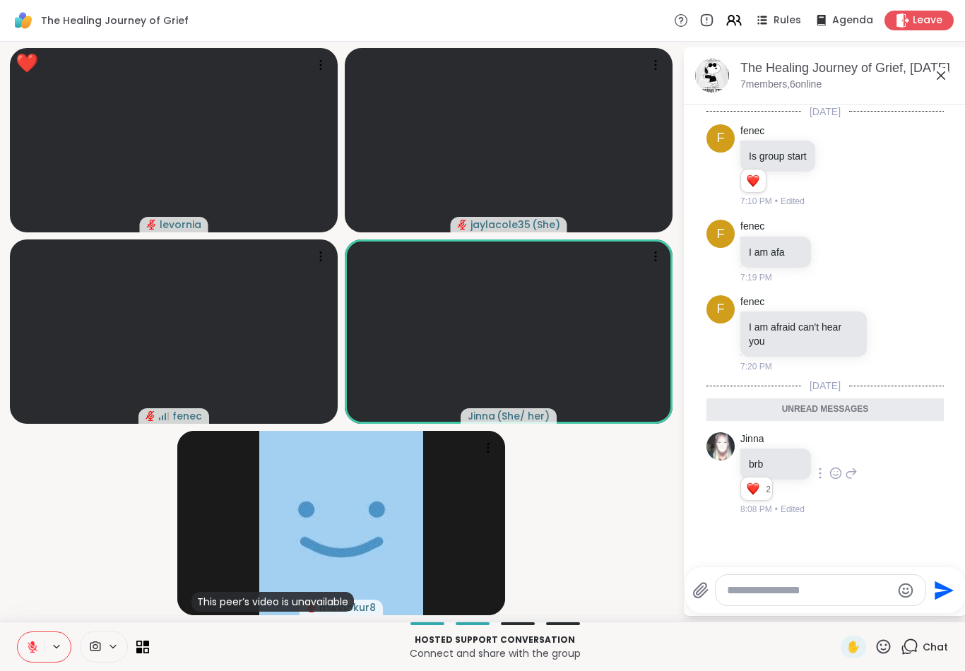
click at [885, 643] on icon at bounding box center [883, 647] width 18 height 18
click at [837, 601] on span "❤️" at bounding box center [842, 609] width 14 height 17
click at [884, 645] on icon at bounding box center [883, 647] width 18 height 18
click at [937, 612] on span "🎉" at bounding box center [935, 609] width 14 height 17
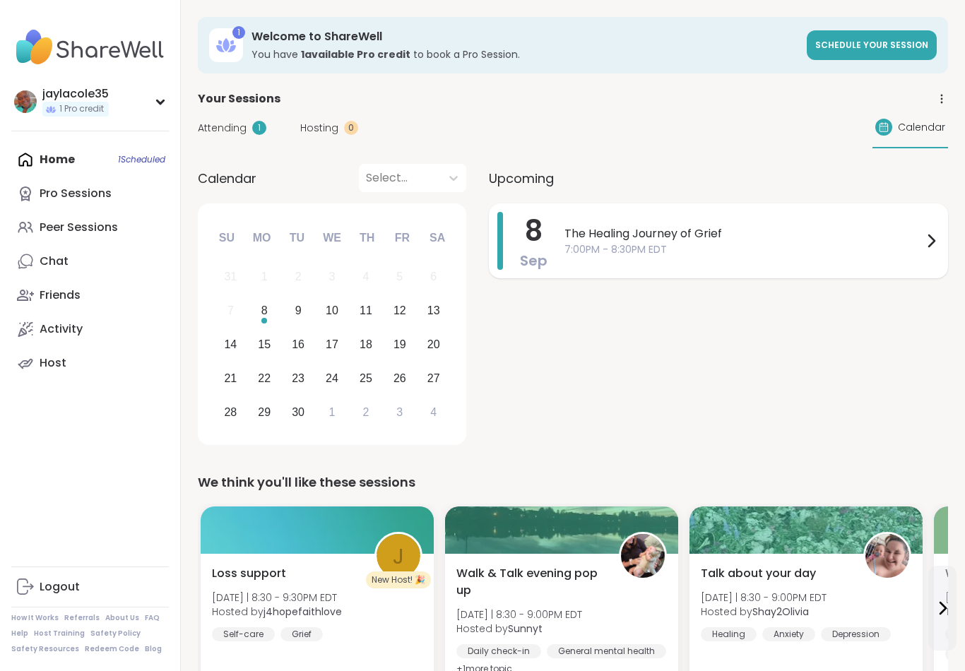
click at [876, 259] on div "The Healing Journey of Grief 7:00PM - 8:30PM EDT" at bounding box center [751, 241] width 375 height 58
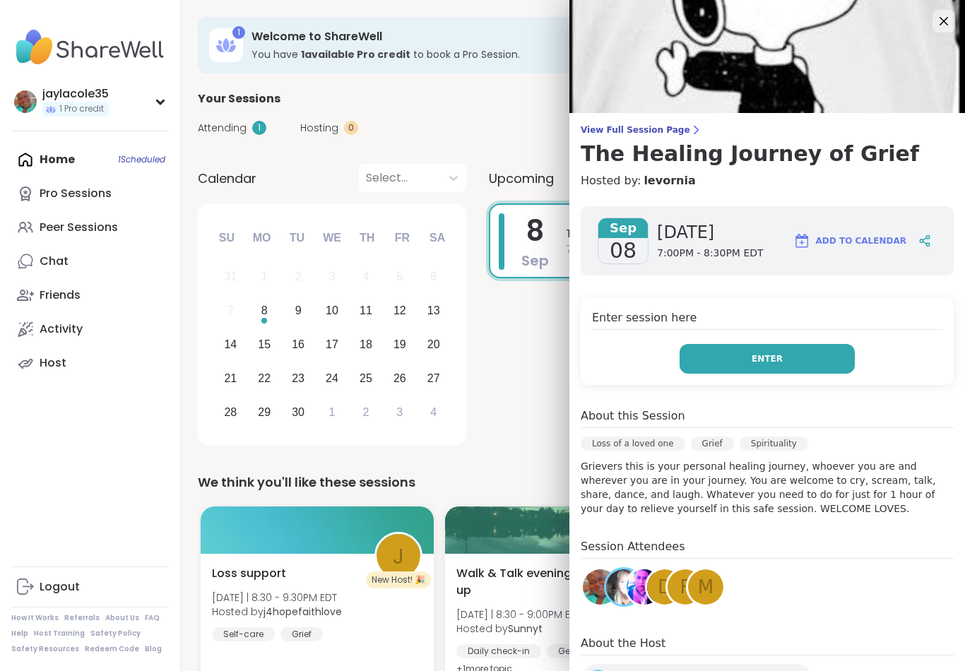
click at [796, 362] on button "Enter" at bounding box center [767, 359] width 175 height 30
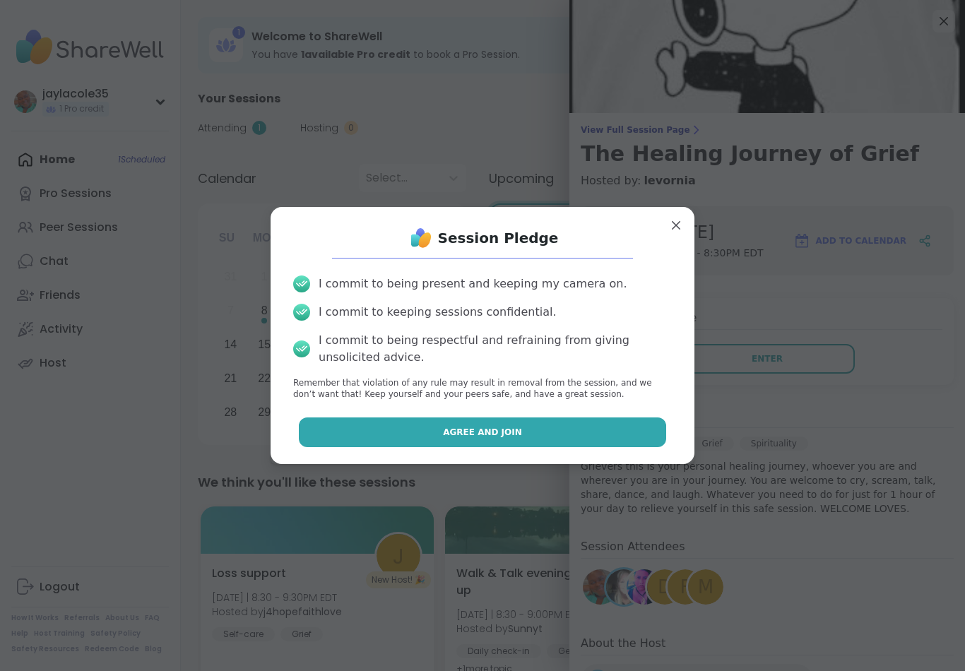
click at [657, 433] on button "Agree and Join" at bounding box center [483, 432] width 368 height 30
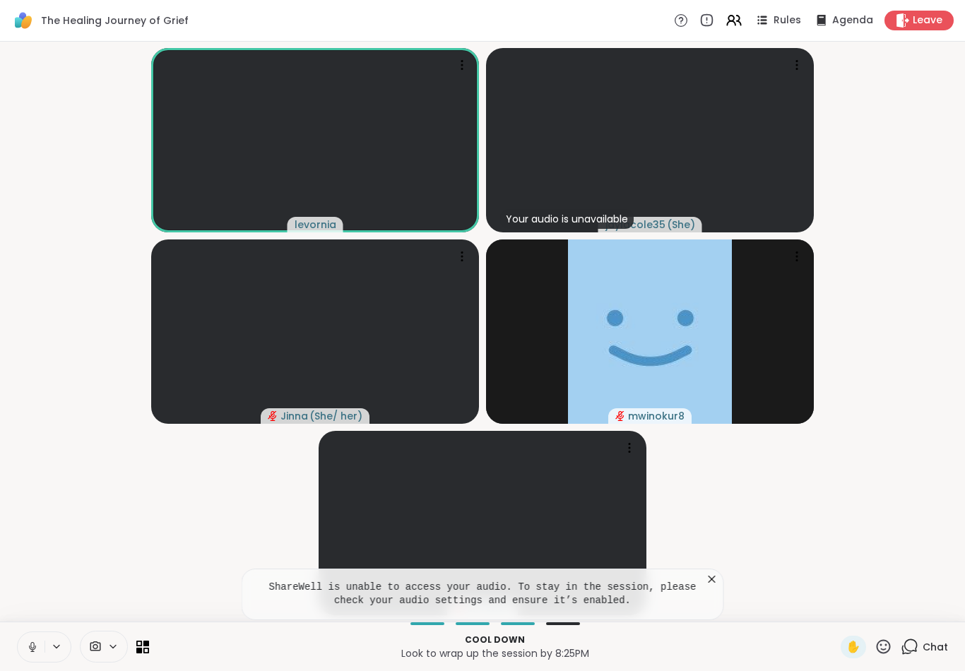
click at [28, 639] on button at bounding box center [31, 647] width 27 height 30
click at [26, 658] on button at bounding box center [31, 647] width 27 height 30
click at [26, 646] on icon at bounding box center [32, 647] width 13 height 13
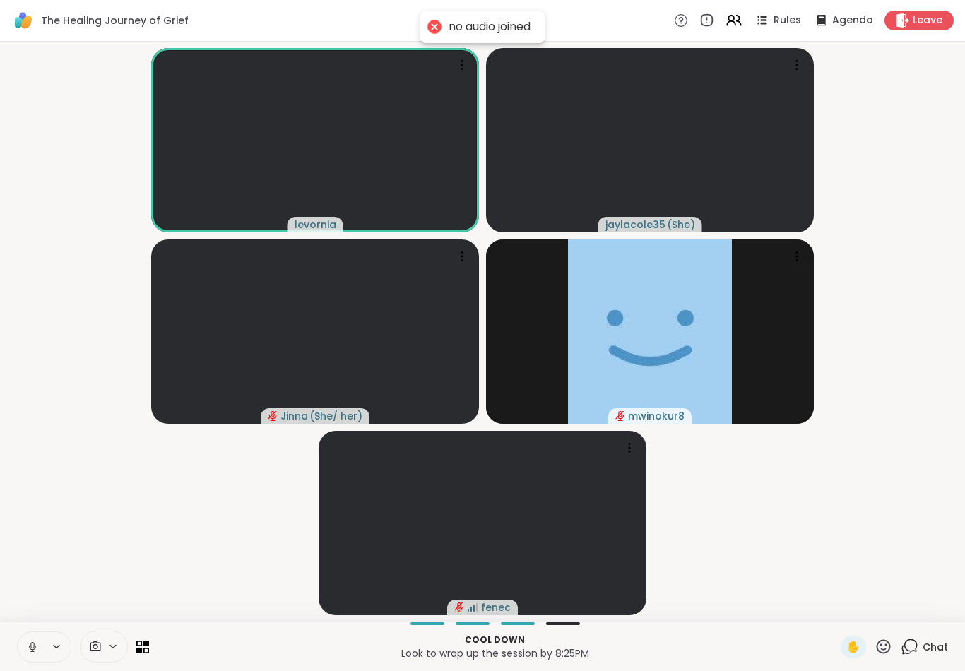
click at [26, 649] on icon at bounding box center [32, 647] width 13 height 13
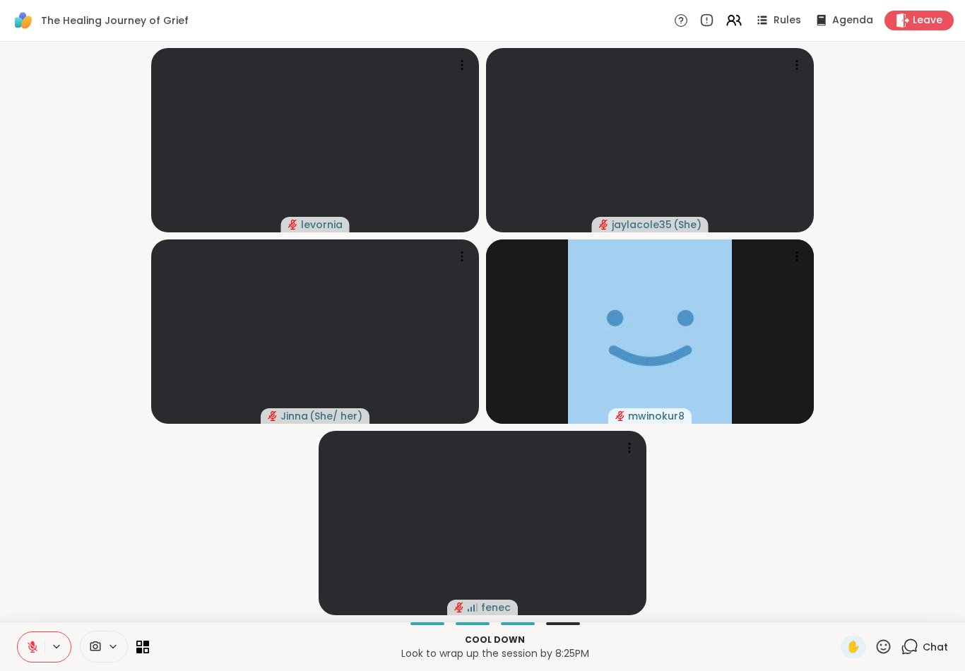
click at [23, 648] on button at bounding box center [31, 647] width 27 height 30
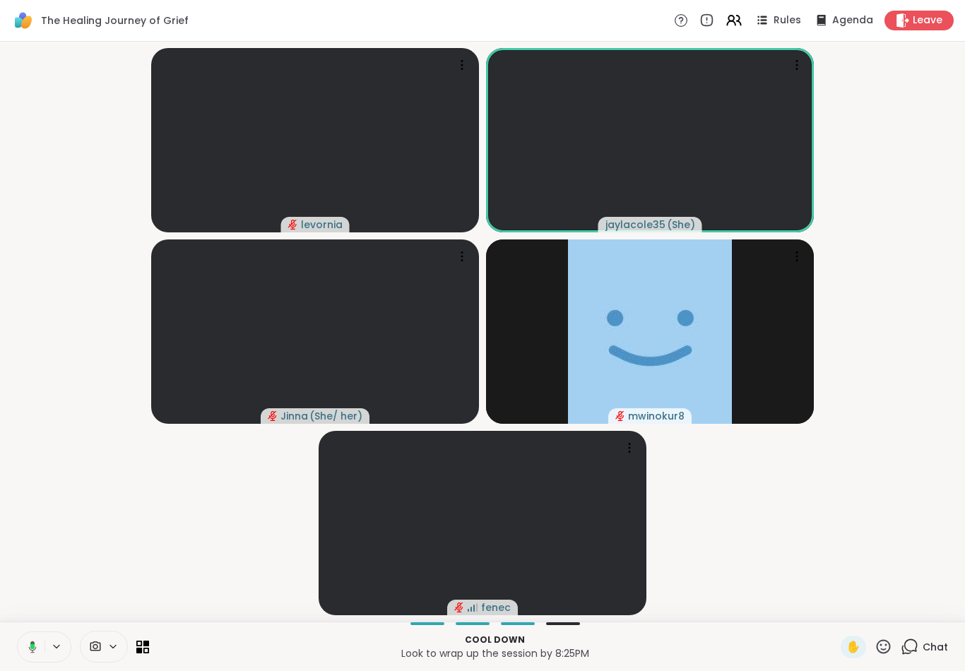
click at [23, 652] on button at bounding box center [30, 647] width 29 height 30
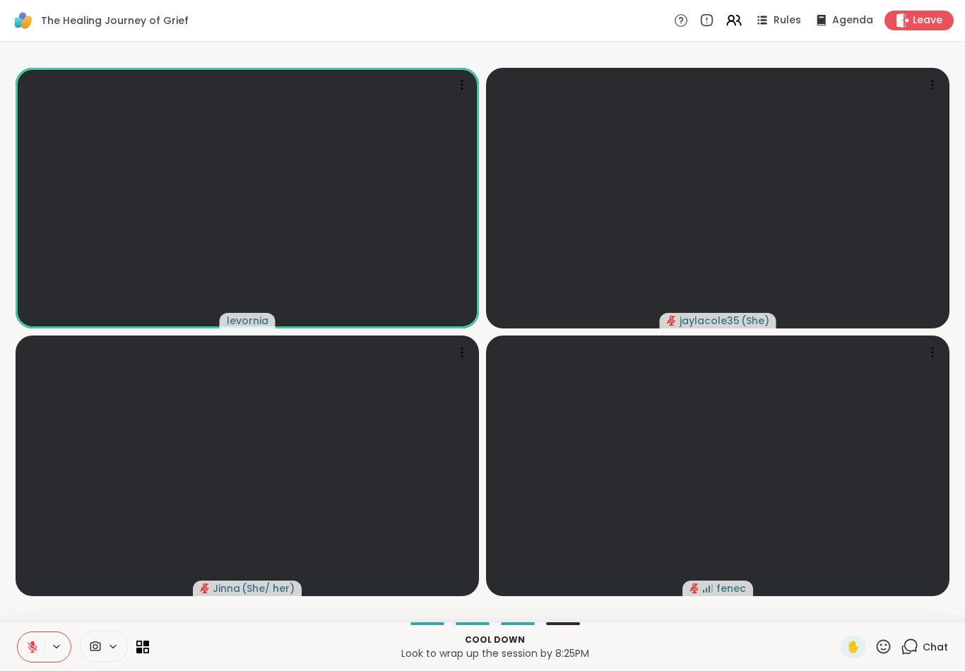
click at [888, 650] on icon at bounding box center [883, 647] width 18 height 18
click at [835, 604] on span "❤️" at bounding box center [842, 609] width 14 height 17
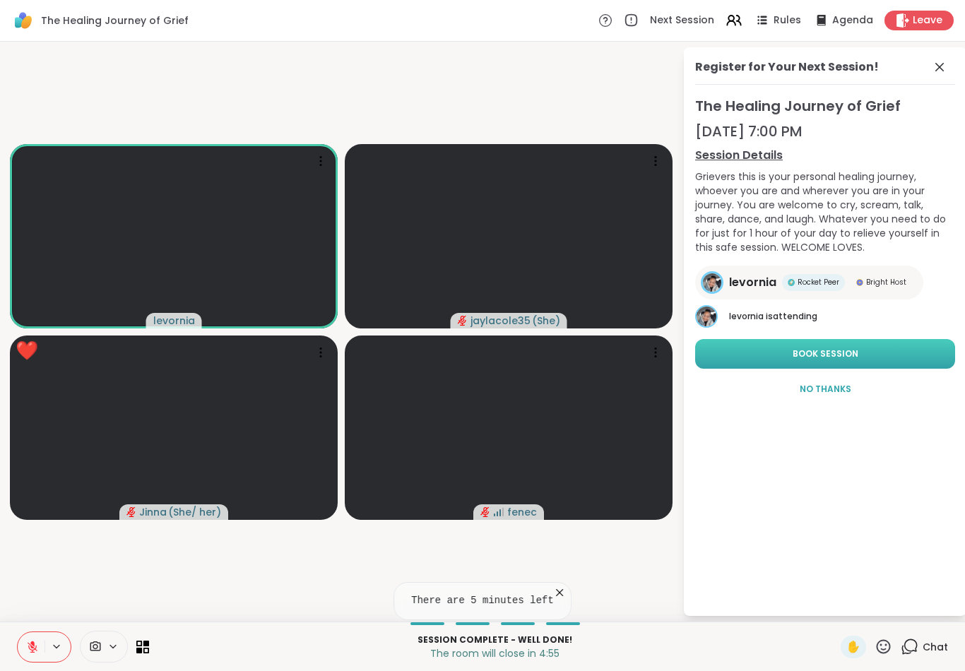
click at [877, 350] on button "Book Session" at bounding box center [825, 354] width 260 height 30
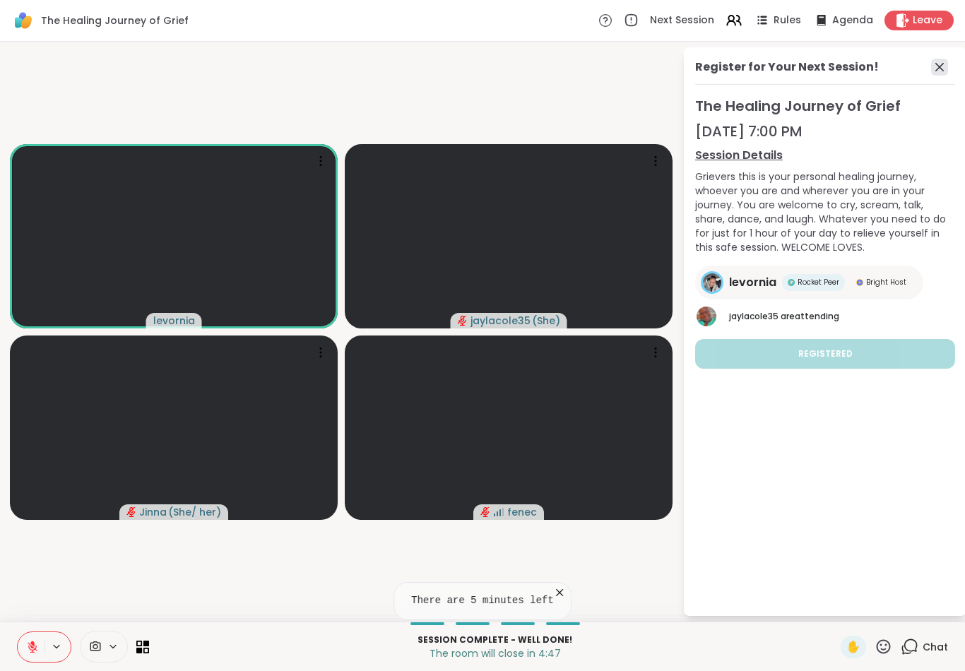
click at [939, 75] on icon at bounding box center [939, 67] width 17 height 17
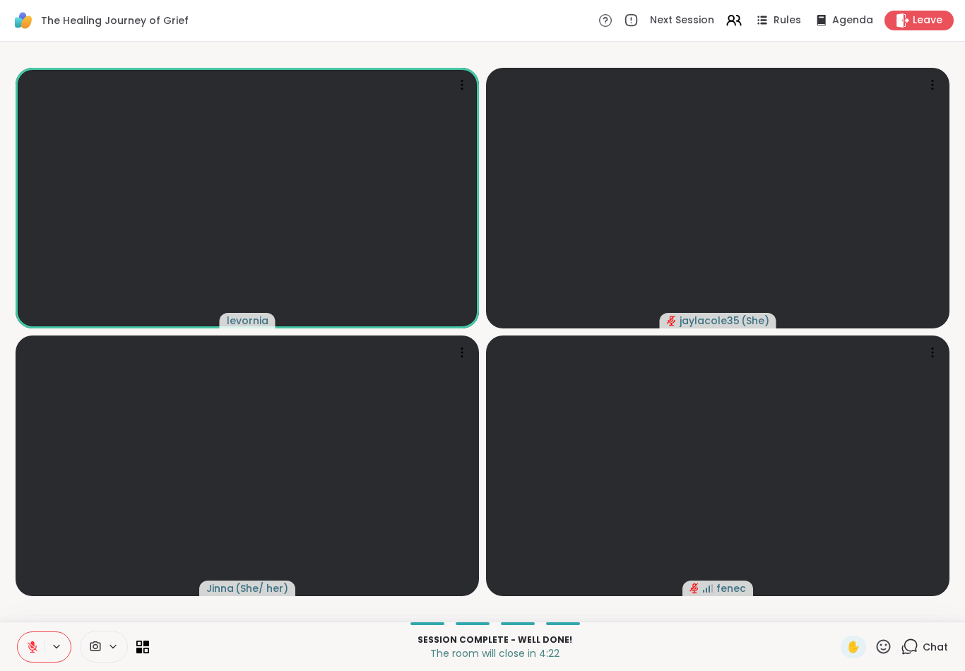
click at [24, 649] on button at bounding box center [31, 647] width 27 height 30
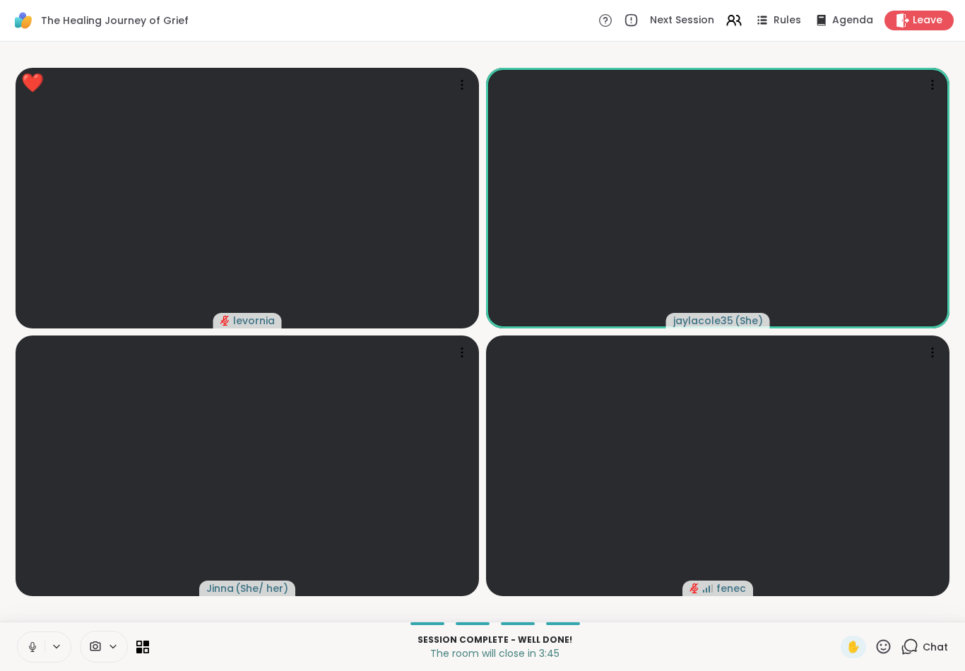
click at [30, 648] on icon at bounding box center [32, 647] width 7 height 4
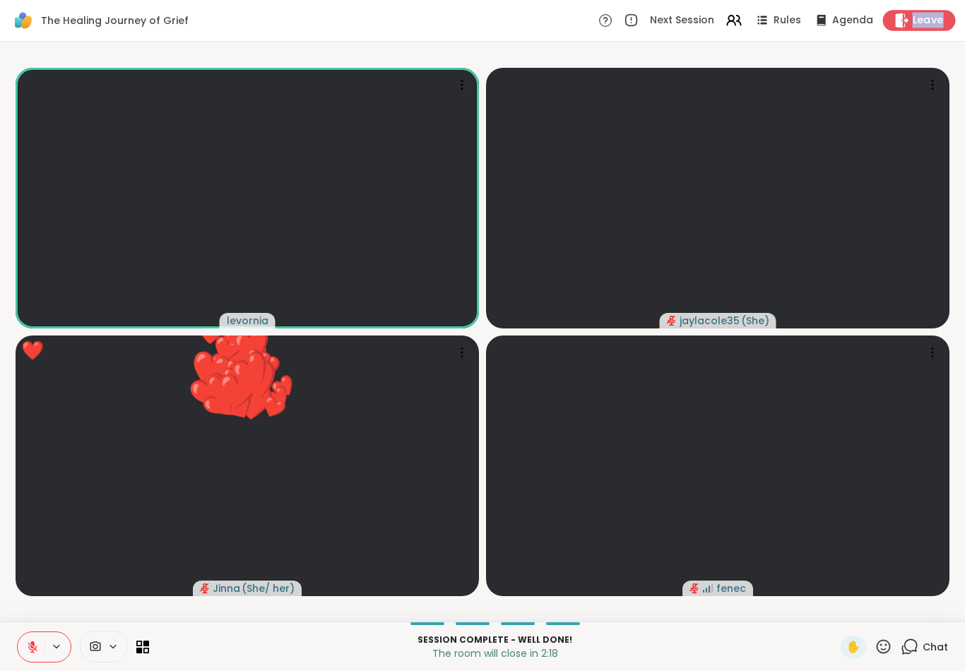
click at [906, 18] on icon at bounding box center [901, 20] width 15 height 15
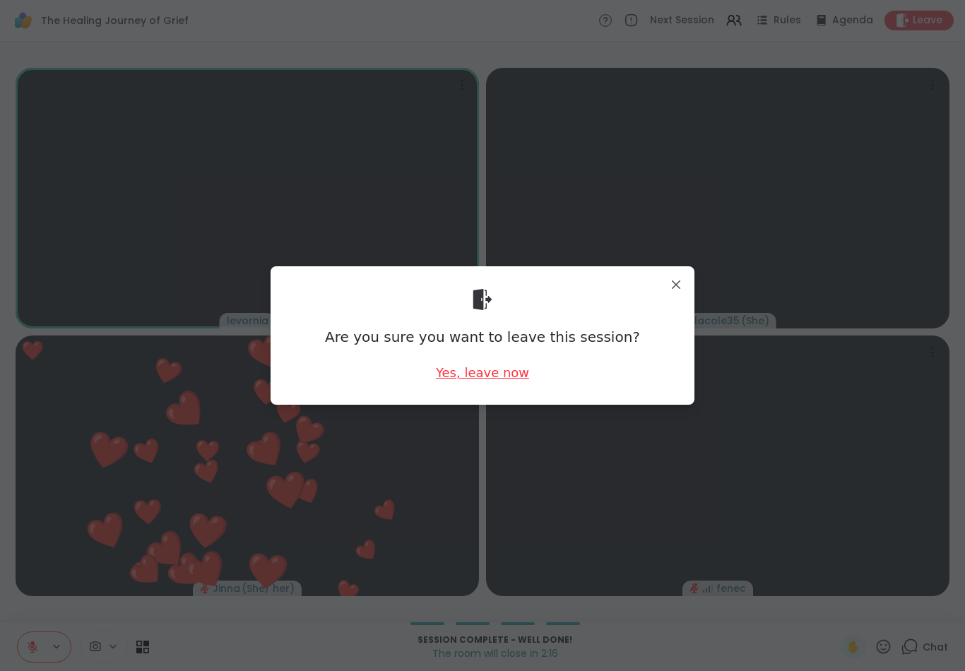
click at [502, 371] on div "Yes, leave now" at bounding box center [482, 373] width 93 height 18
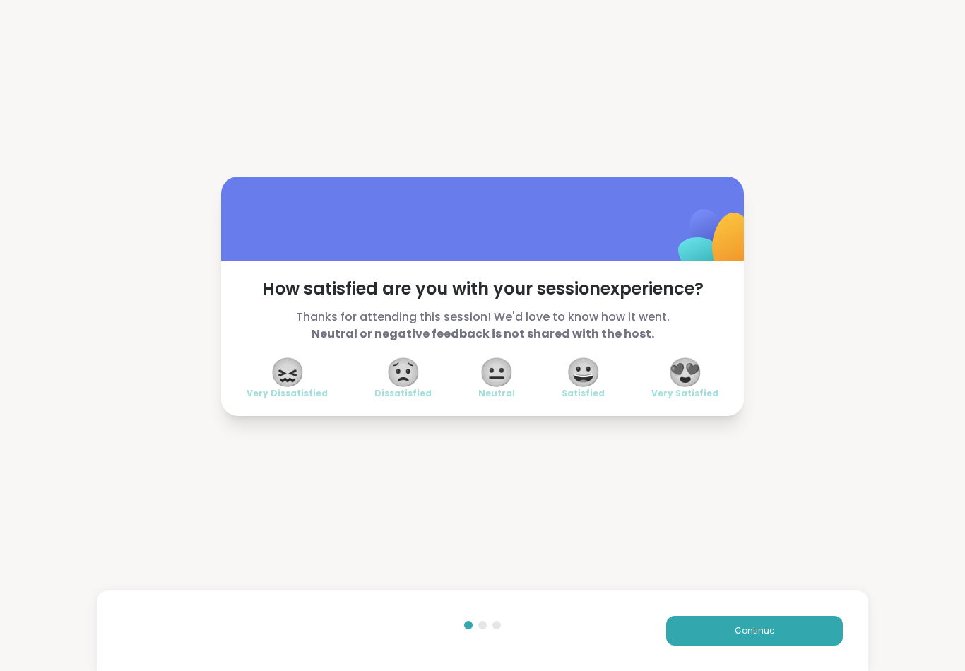
click at [692, 381] on span "😍" at bounding box center [685, 372] width 35 height 25
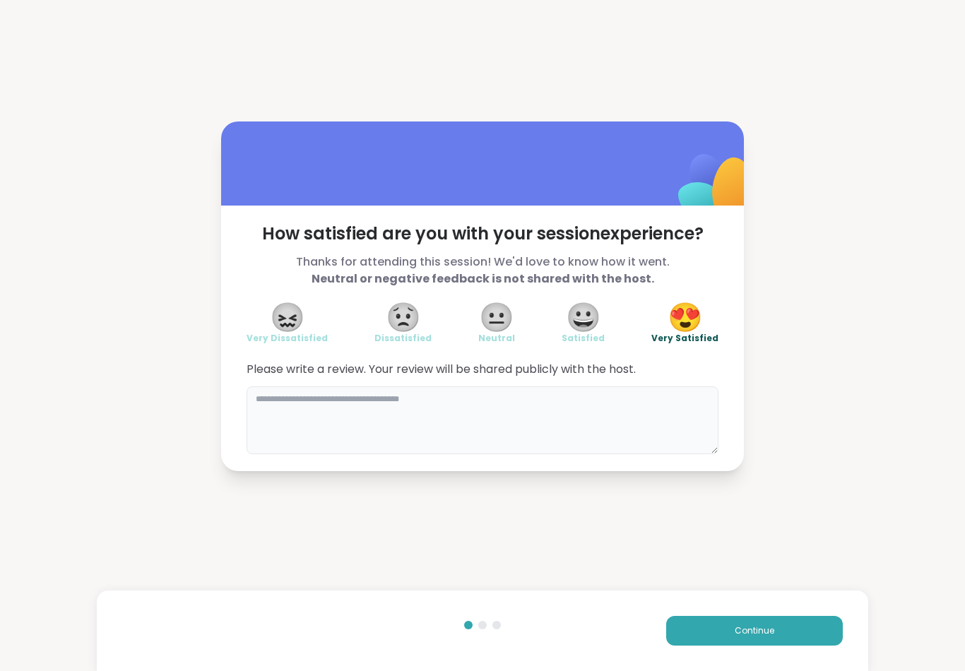
click at [578, 434] on textarea at bounding box center [483, 420] width 472 height 68
type textarea "**********"
click at [935, 521] on div "**********" at bounding box center [482, 296] width 965 height 592
click at [814, 624] on button "Continue" at bounding box center [754, 631] width 177 height 30
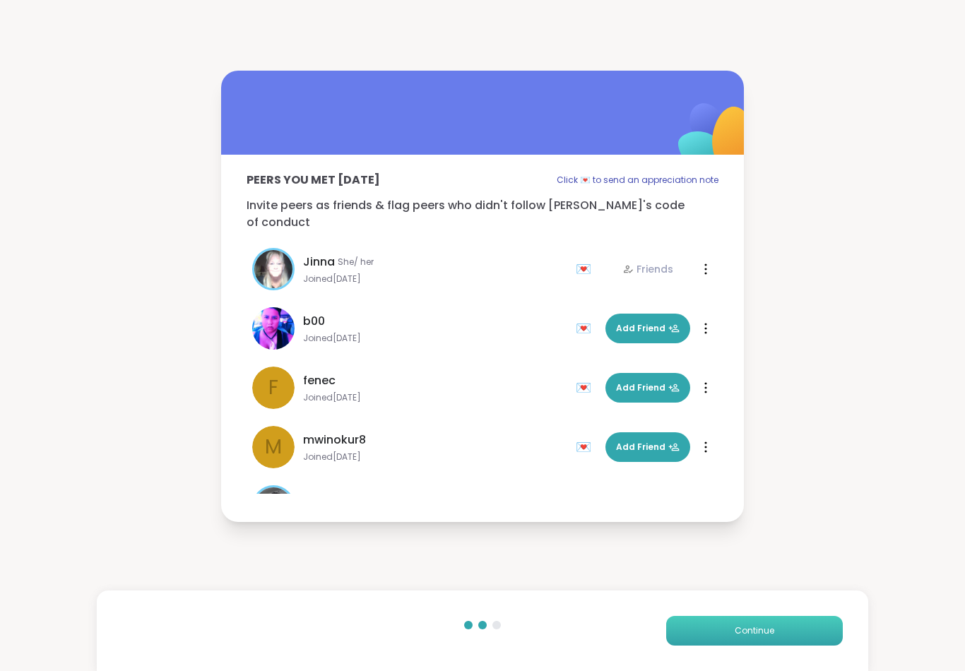
click at [793, 625] on button "Continue" at bounding box center [754, 631] width 177 height 30
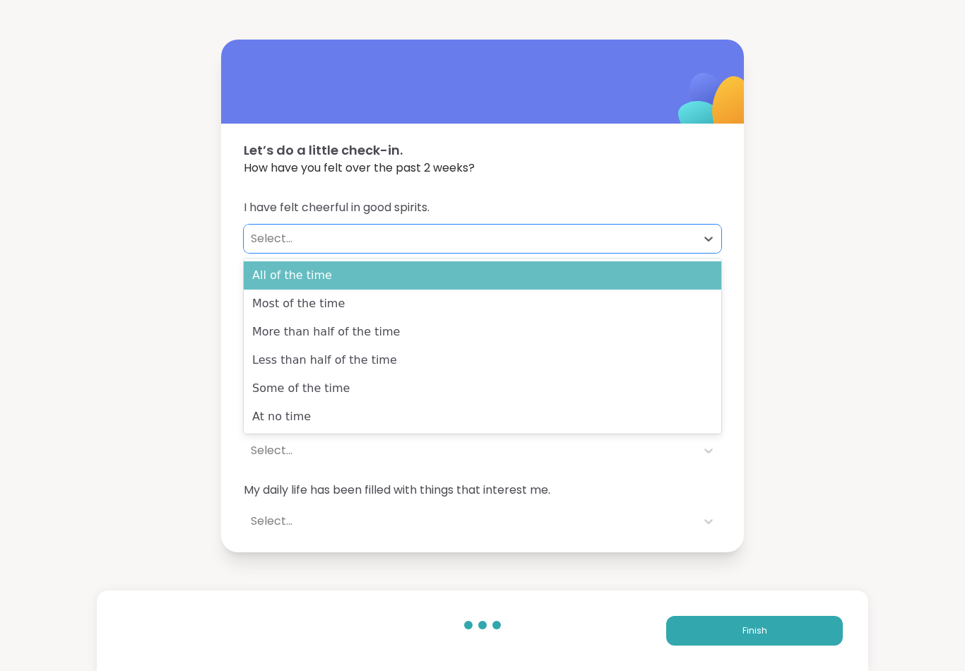
click at [553, 268] on div "All of the time" at bounding box center [482, 275] width 477 height 28
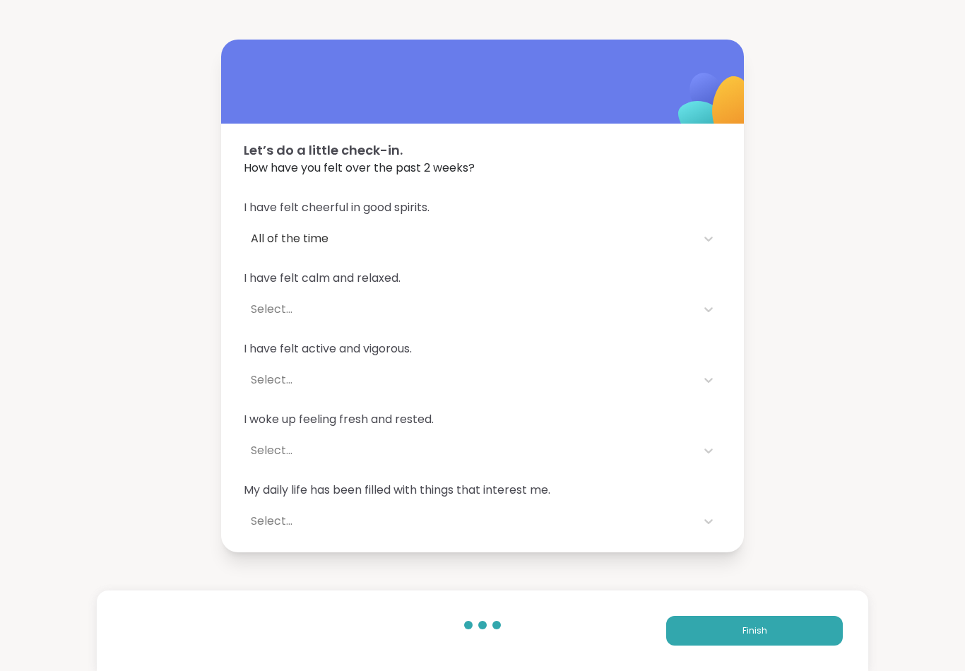
click at [586, 324] on div "I have felt cheerful in good spirits. All of the time I have felt calm and rela…" at bounding box center [482, 367] width 523 height 370
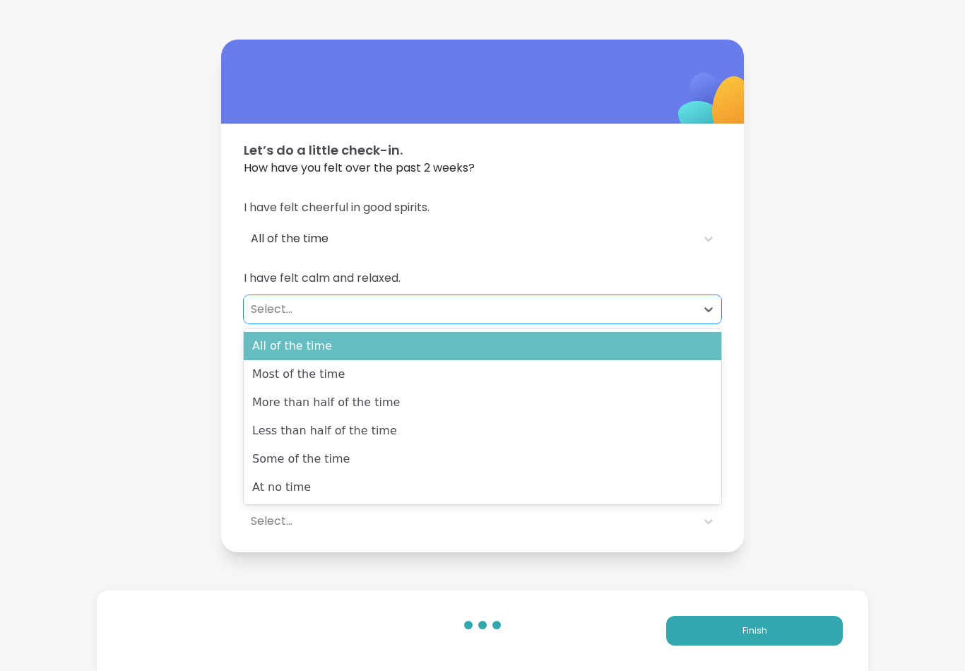
click at [595, 343] on div "All of the time" at bounding box center [482, 346] width 477 height 28
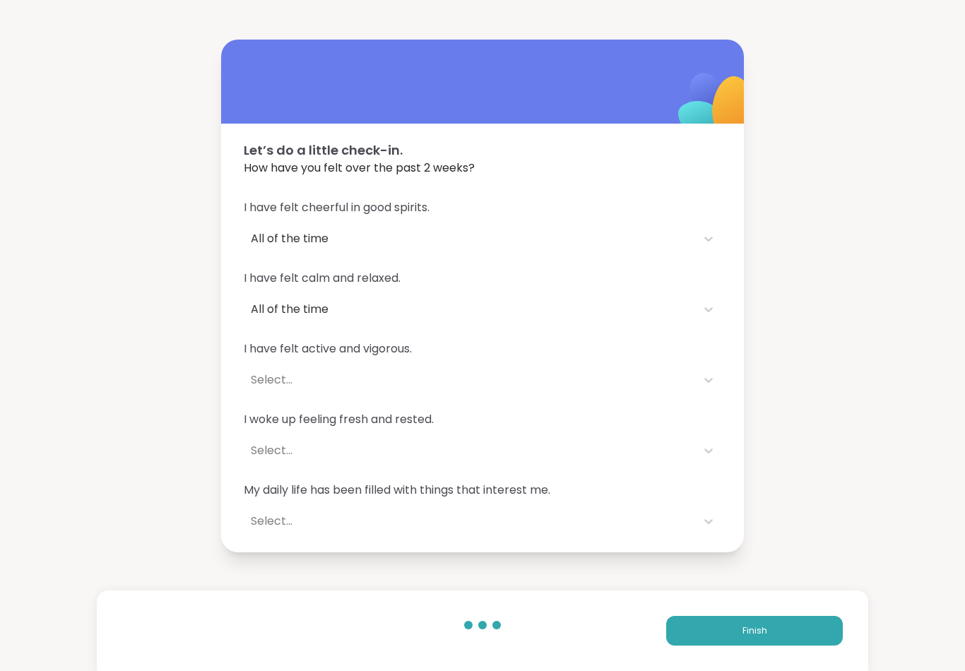
click at [593, 351] on span "I have felt active and vigorous." at bounding box center [482, 348] width 477 height 17
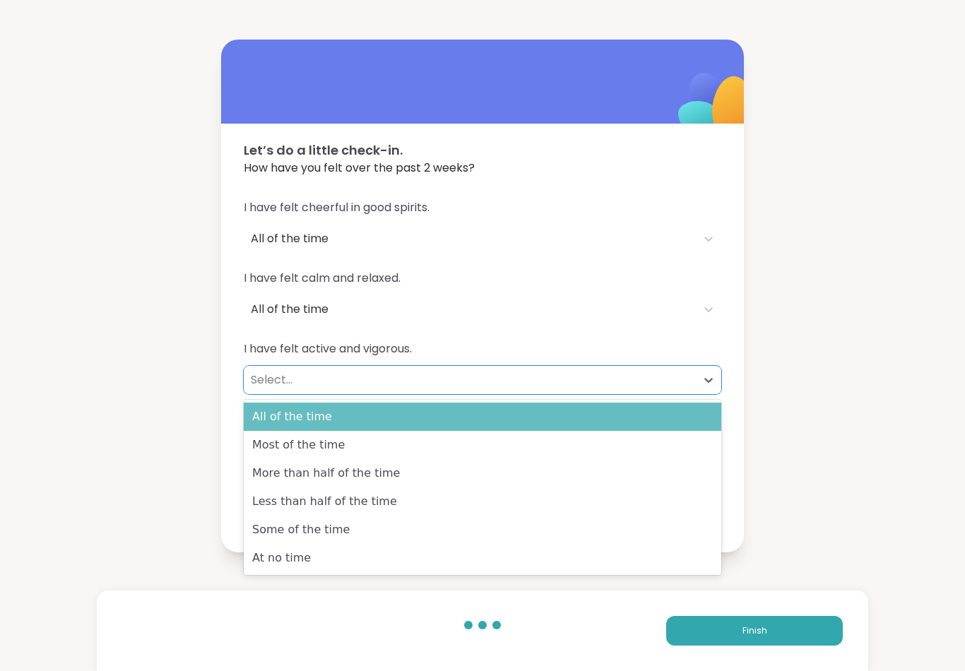
click at [571, 424] on div "All of the time" at bounding box center [482, 417] width 477 height 28
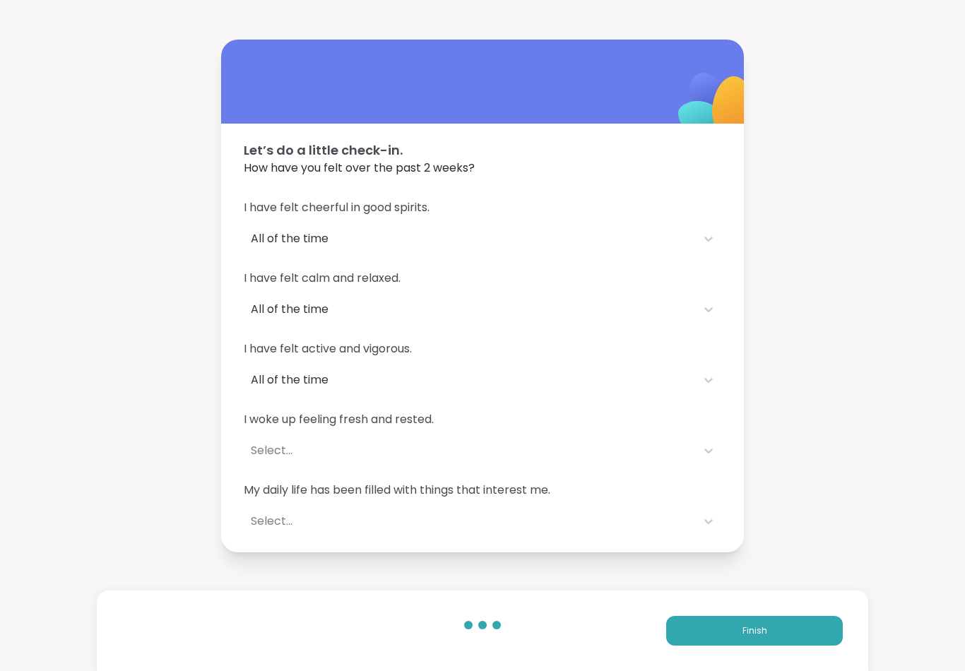
click at [578, 426] on span "I woke up feeling fresh and rested." at bounding box center [482, 419] width 477 height 17
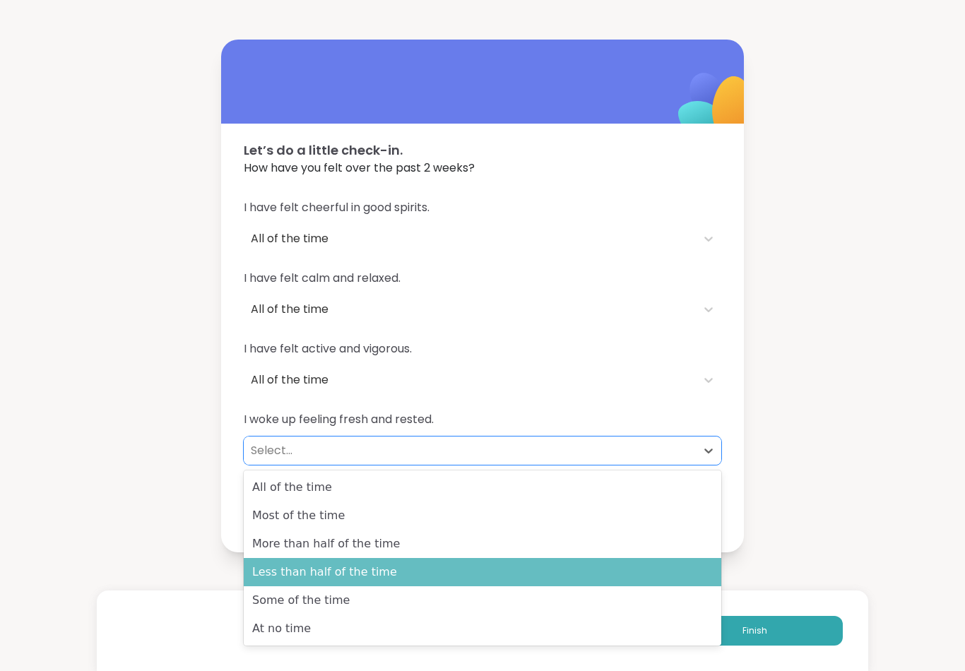
click at [486, 577] on div "Less than half of the time" at bounding box center [482, 572] width 477 height 28
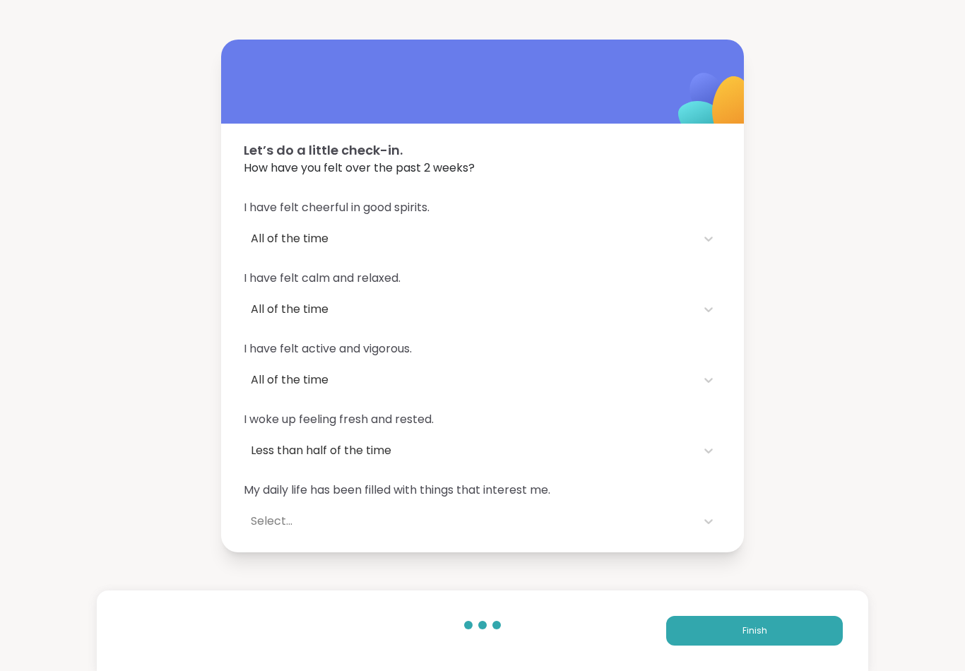
click at [515, 539] on div "I have felt cheerful in good spirits. All of the time I have felt calm and rela…" at bounding box center [482, 367] width 523 height 370
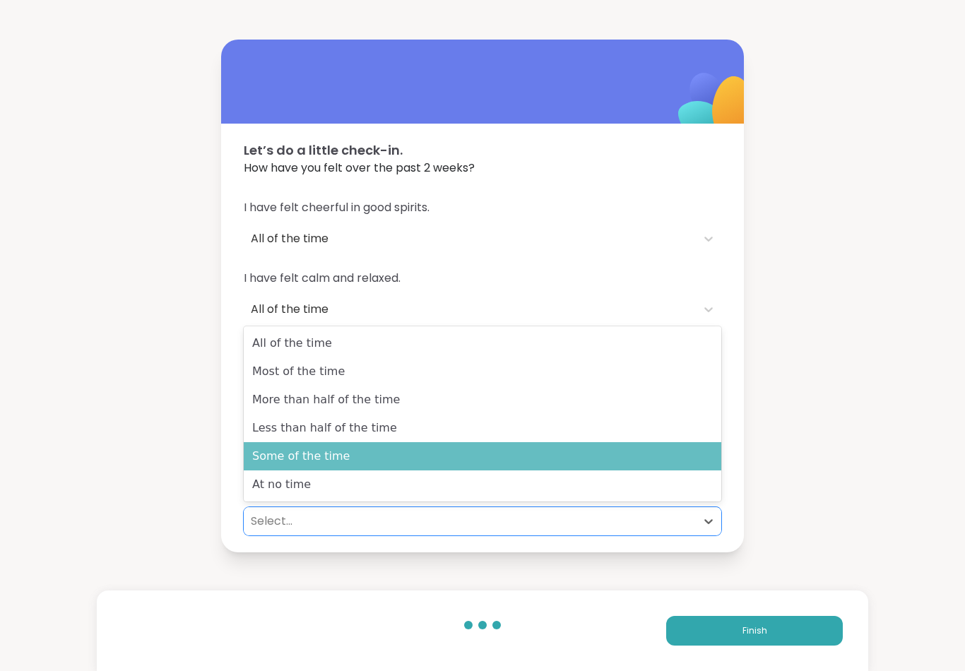
click at [561, 449] on div "Some of the time" at bounding box center [482, 456] width 477 height 28
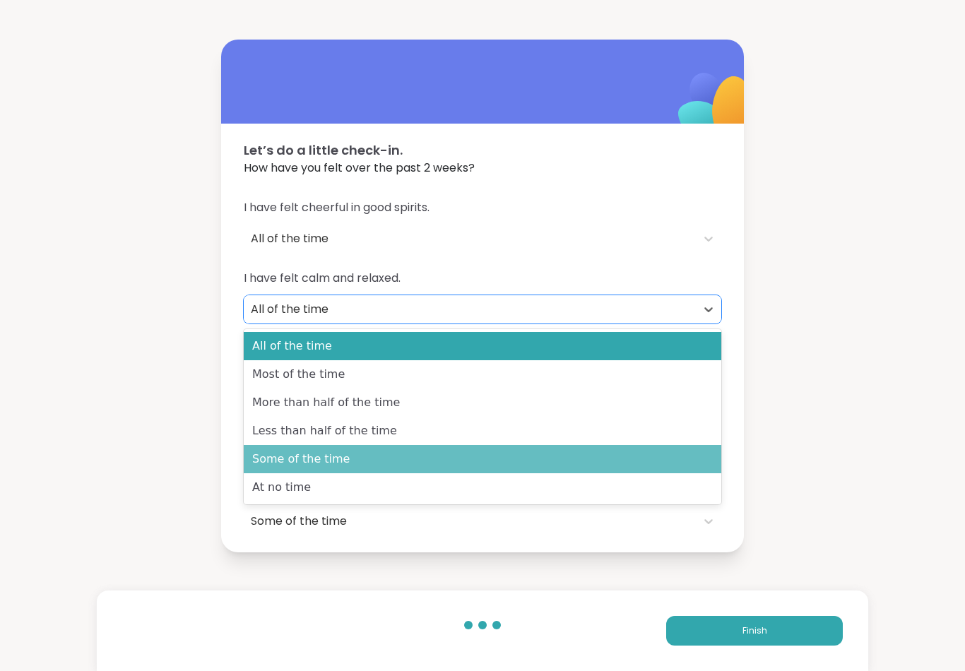
click at [540, 458] on div "Some of the time" at bounding box center [482, 459] width 477 height 28
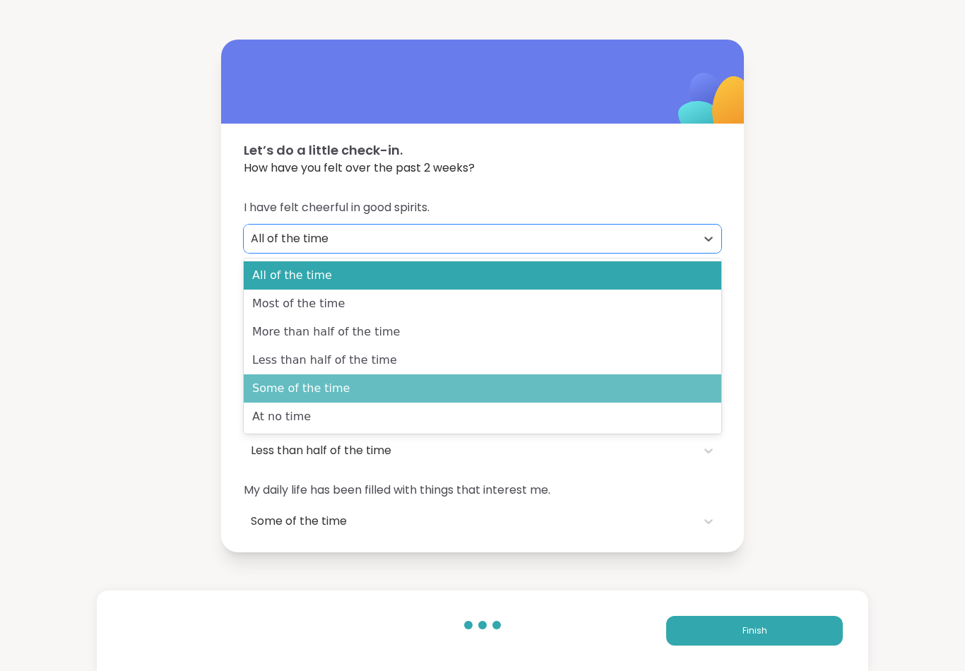
click at [514, 400] on div "Some of the time" at bounding box center [482, 388] width 477 height 28
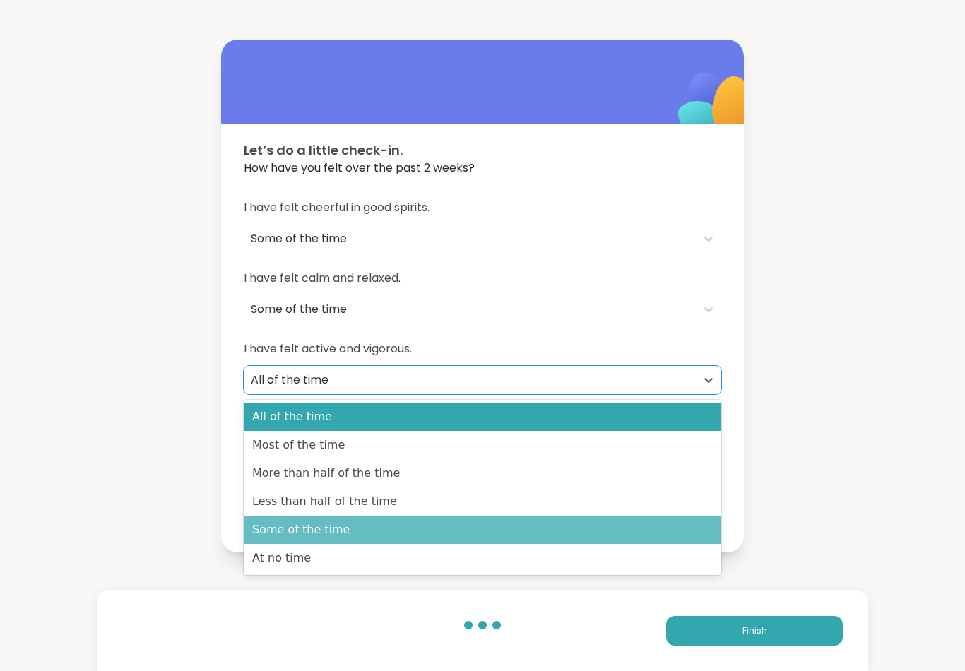
click at [494, 536] on div "Some of the time" at bounding box center [482, 530] width 477 height 28
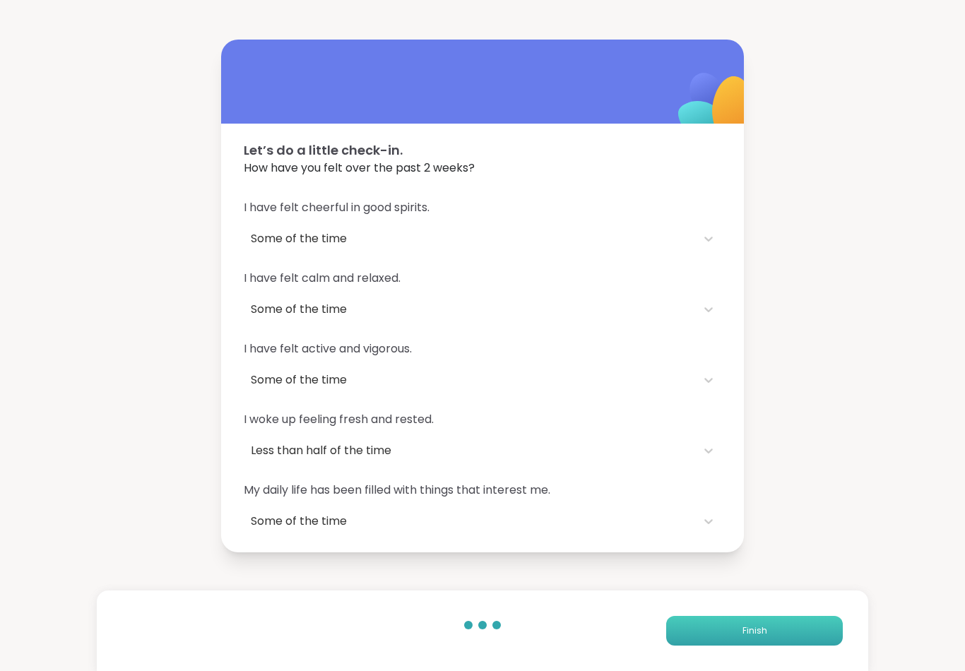
click at [754, 623] on button "Finish" at bounding box center [754, 631] width 177 height 30
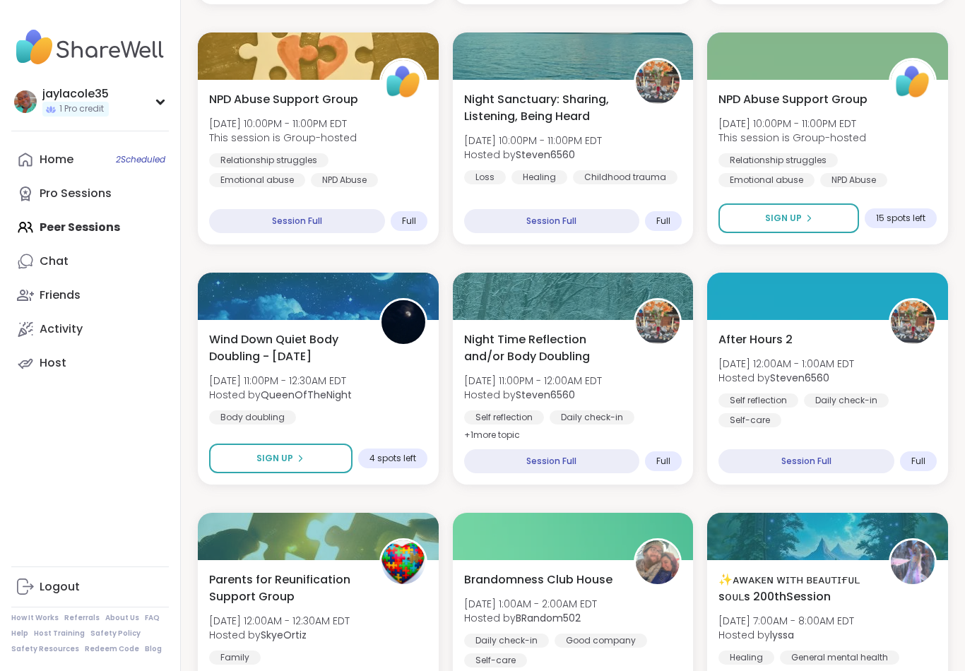
scroll to position [1444, 0]
